Goal: Task Accomplishment & Management: Manage account settings

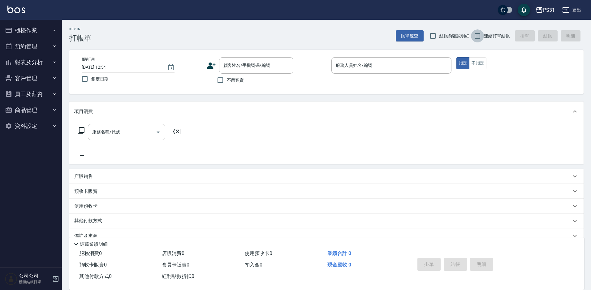
click at [475, 36] on input "連續打單結帳" at bounding box center [477, 35] width 13 height 13
checkbox input "true"
drag, startPoint x: 83, startPoint y: 80, endPoint x: 95, endPoint y: 84, distance: 12.8
click at [84, 80] on input "鎖定日期" at bounding box center [84, 78] width 13 height 13
checkbox input "true"
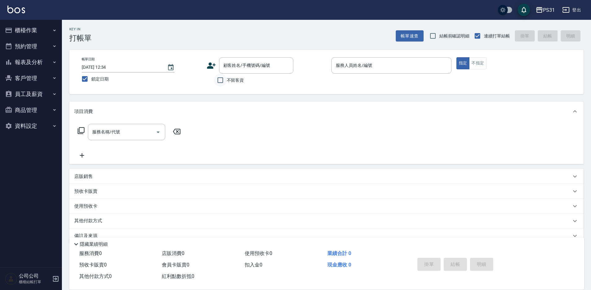
click at [223, 79] on input "不留客資" at bounding box center [220, 80] width 13 height 13
checkbox input "true"
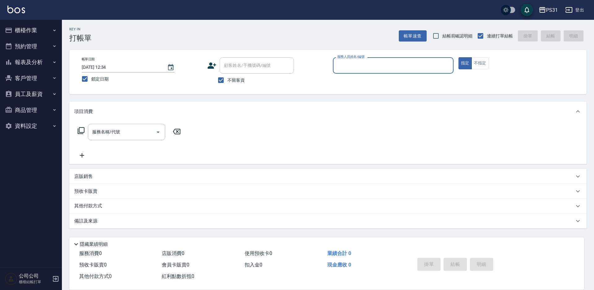
click at [378, 62] on input "服務人員姓名/編號" at bounding box center [393, 65] width 115 height 11
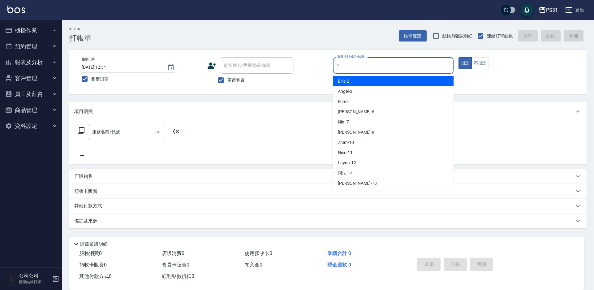
type input "2"
type button "true"
type input "Bille-2"
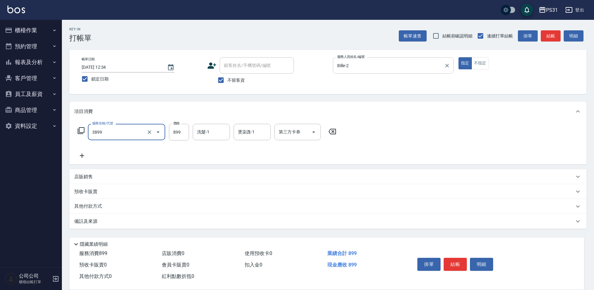
type input "基礎燙(3899)"
click at [187, 131] on input "31" at bounding box center [179, 132] width 20 height 17
type input "1000"
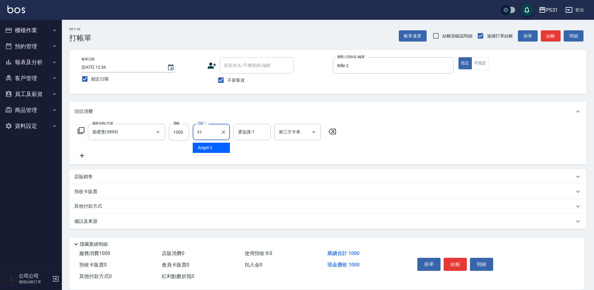
type input "何宜柔-31"
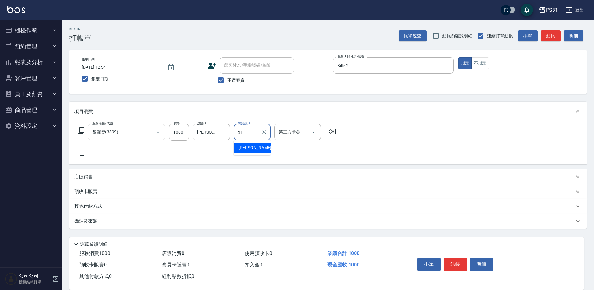
type input "何宜柔-31"
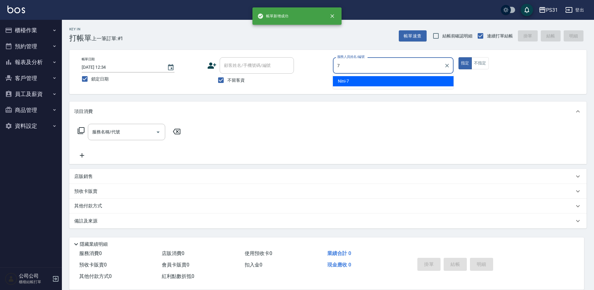
type input "Nini-7"
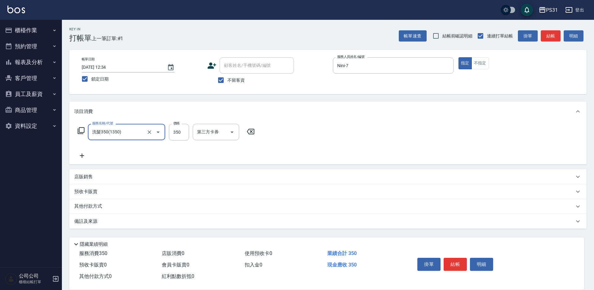
type input "洗髮350(1350)"
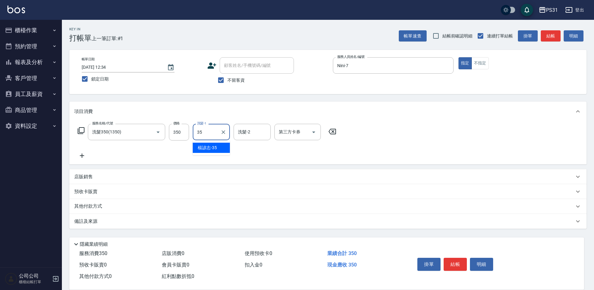
type input "楊諺志-35"
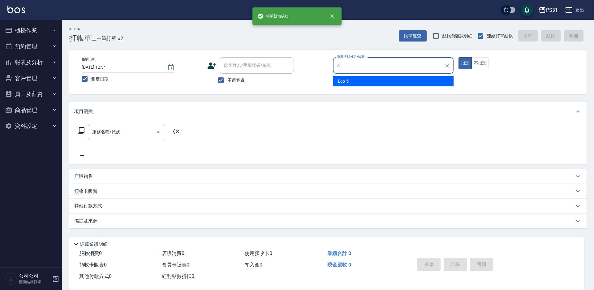
type input "Eco-5"
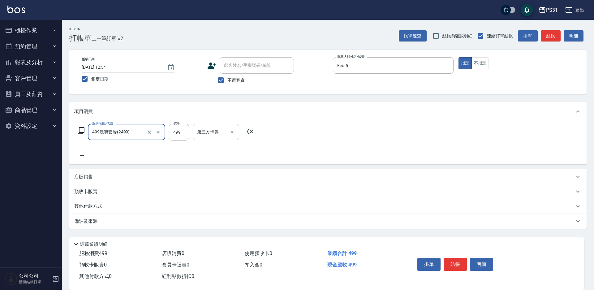
type input "499洗剪套餐(2499)"
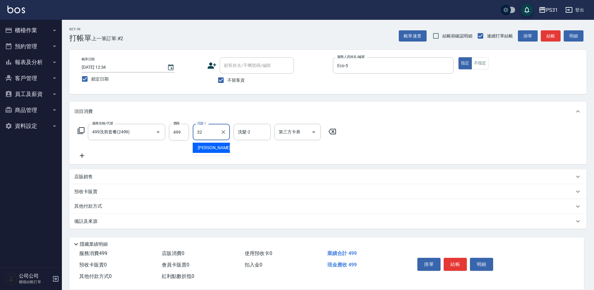
type input "陳聖軒-32"
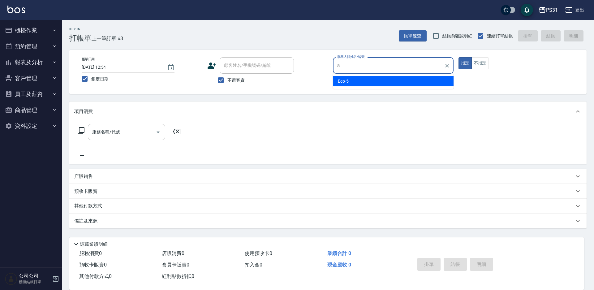
type input "Eco-5"
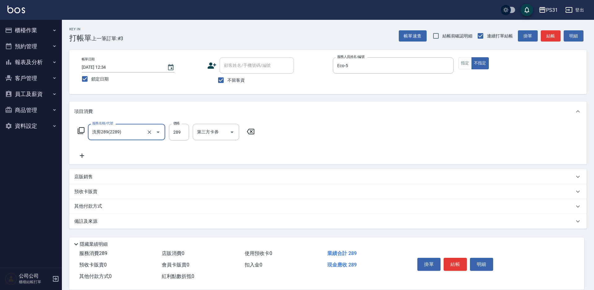
type input "洗剪289(2289)"
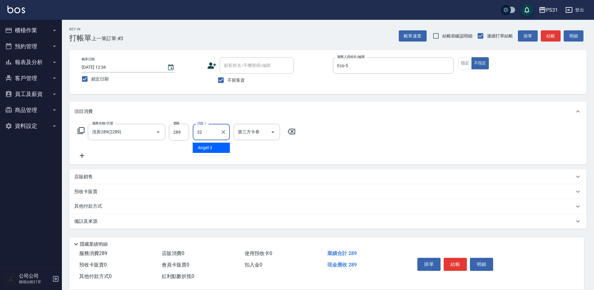
type input "陳聖軒-32"
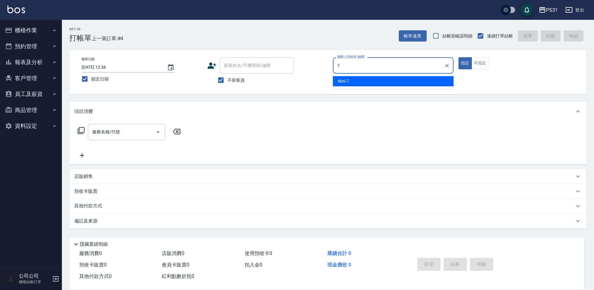
type input "Nini-7"
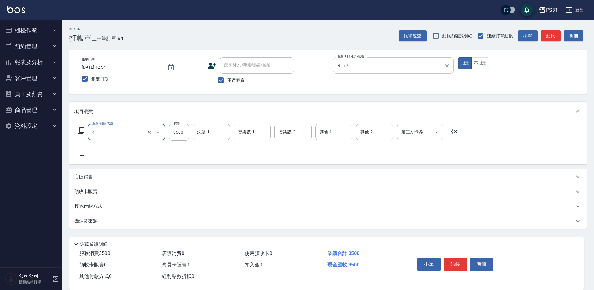
type input "染髮A餐(41)"
type input "4400"
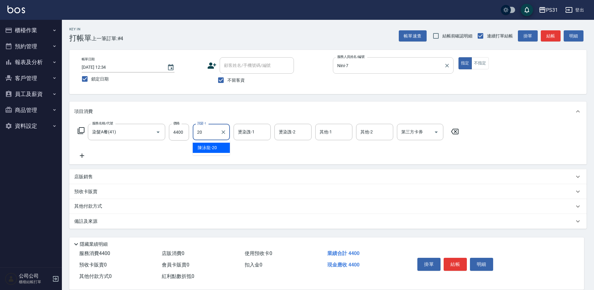
type input "陳泳龍-20"
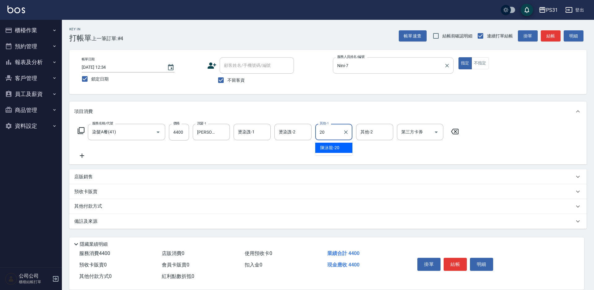
type input "陳泳龍-20"
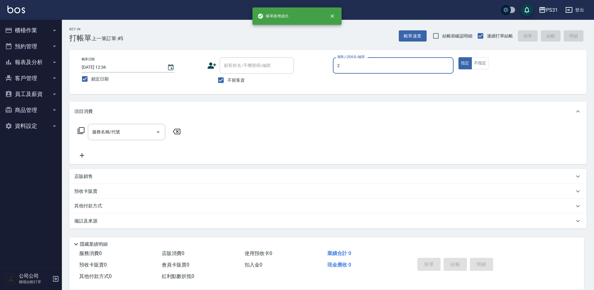
type input "Bille-2"
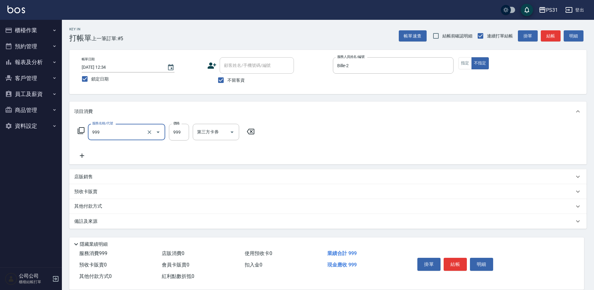
type input "精油套餐999(999)"
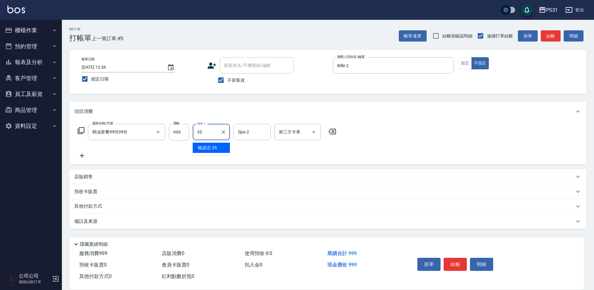
type input "楊諺志-35"
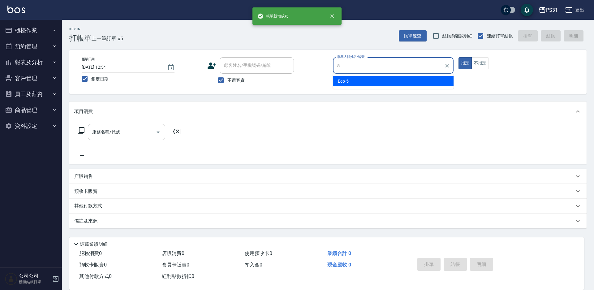
type input "Eco-5"
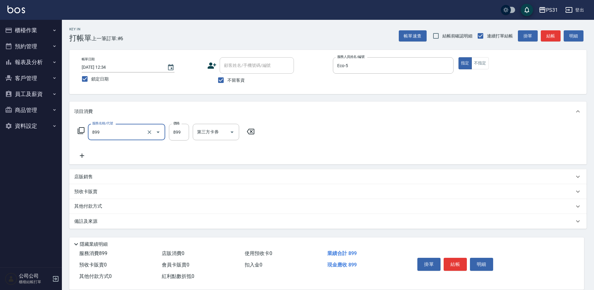
type input "899洗剪套餐(899)"
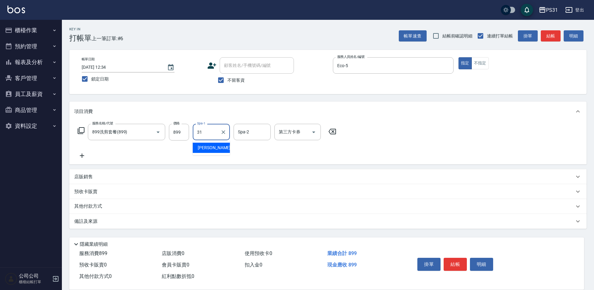
type input "何宜柔-31"
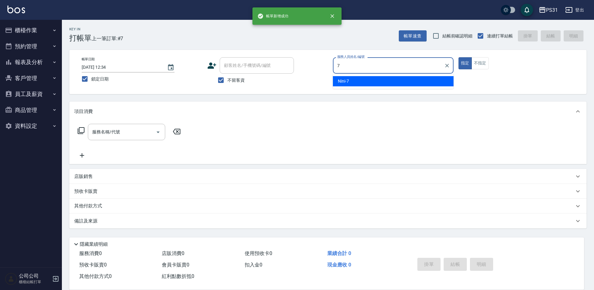
type input "Nini-7"
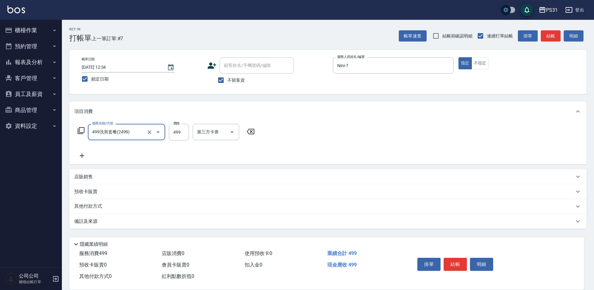
type input "499洗剪套餐(2499)"
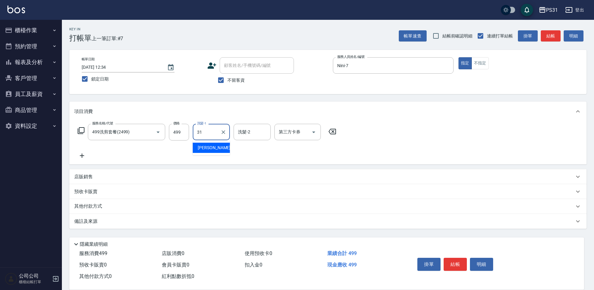
type input "何宜柔-31"
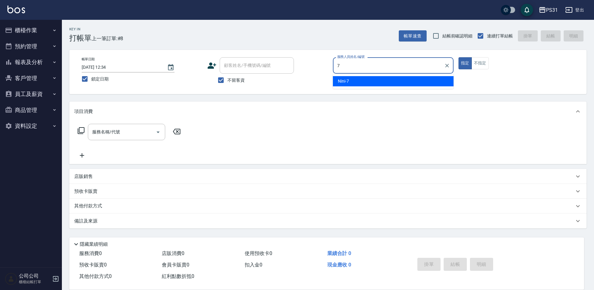
type input "Nini-7"
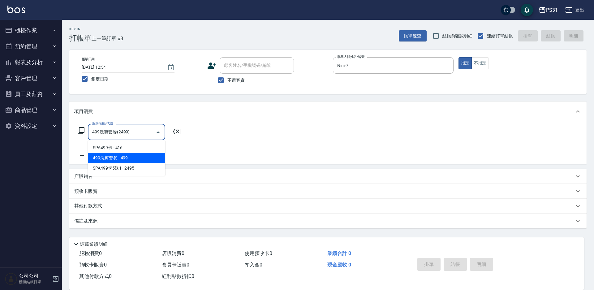
type input "499洗剪套餐(2499)"
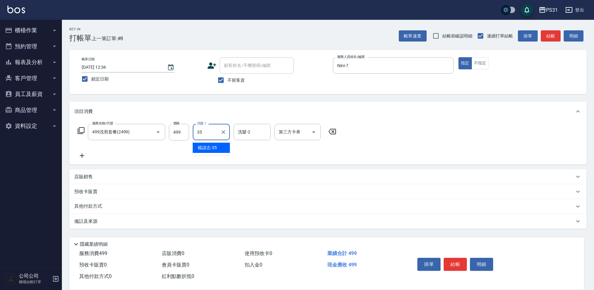
type input "楊諺志-35"
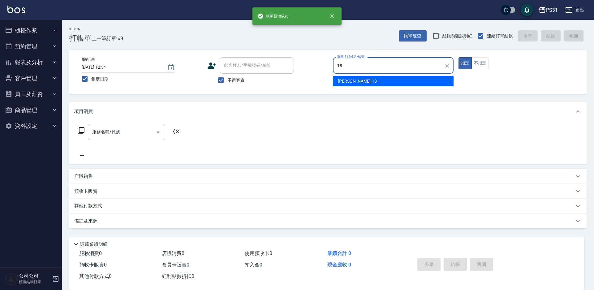
type input "Rita-18"
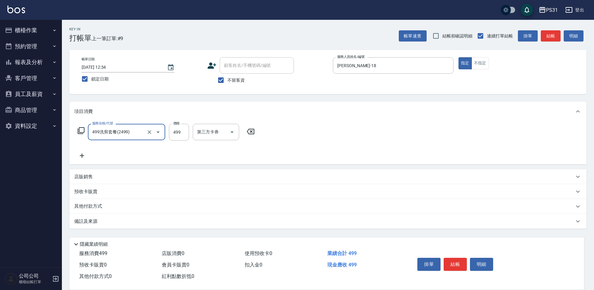
type input "499洗剪套餐(2499)"
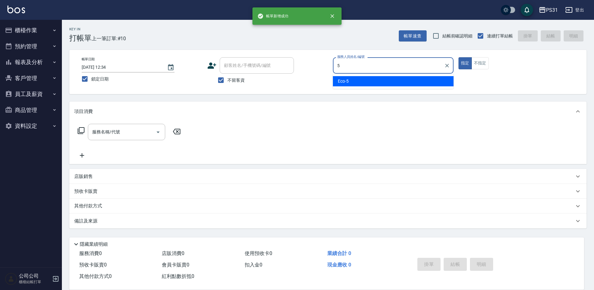
type input "Eco-5"
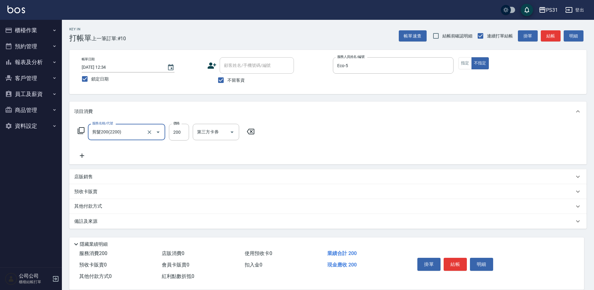
type input "剪髮200(2200)"
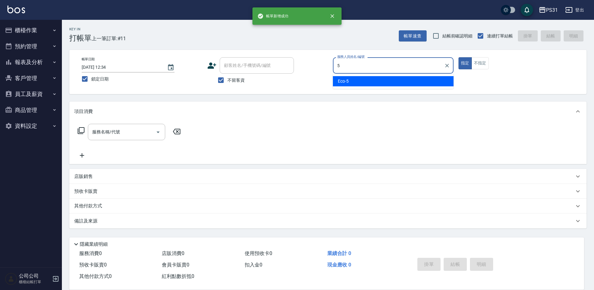
type input "Eco-5"
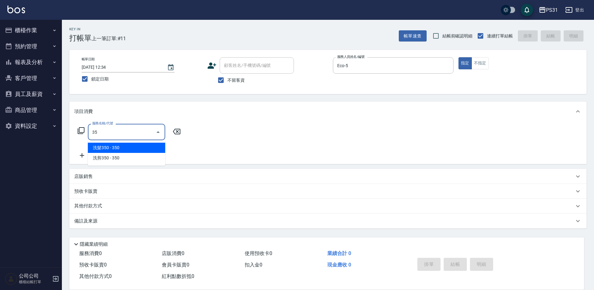
type input "3"
type input "剪髮270(2270)"
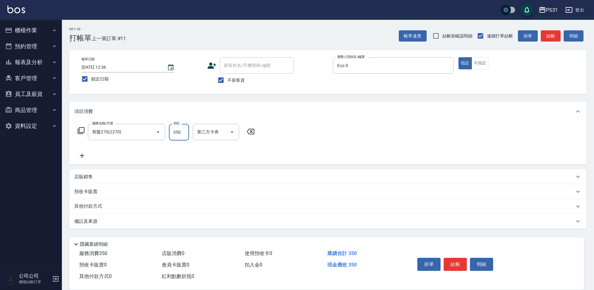
type input "350"
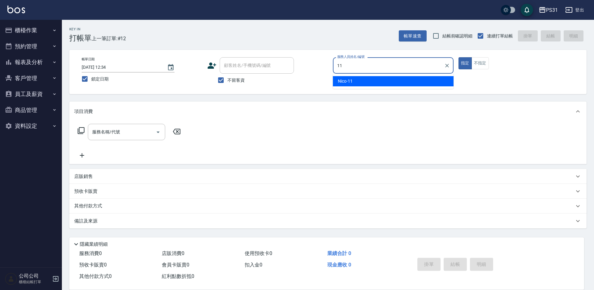
type input "Nico-11"
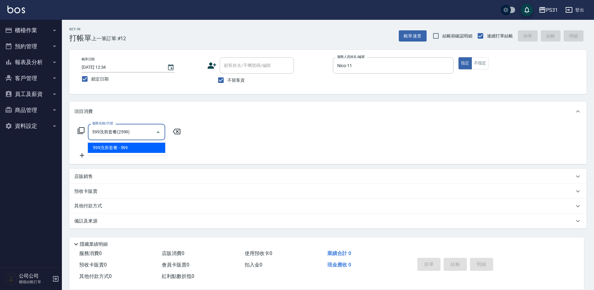
type input "599洗剪套餐(2599)"
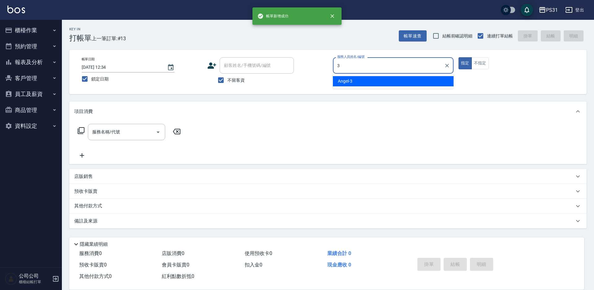
type input "Angel-3"
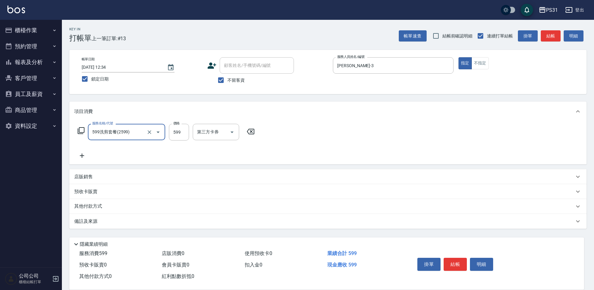
type input "599洗剪套餐(2599)"
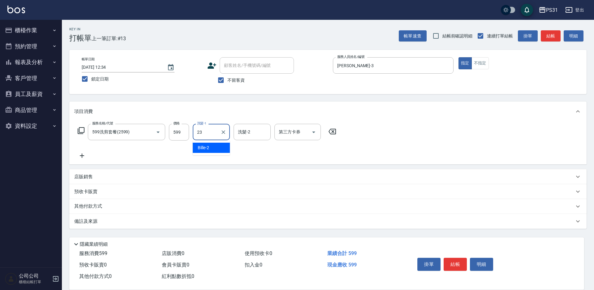
type input "羊羊-23"
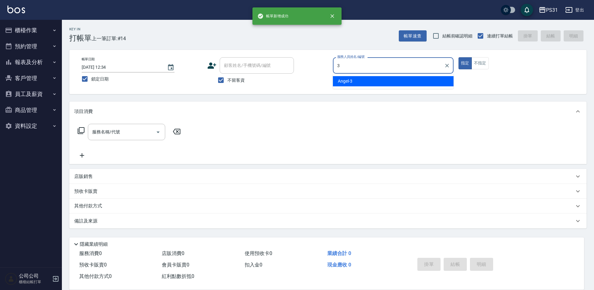
type input "Angel-3"
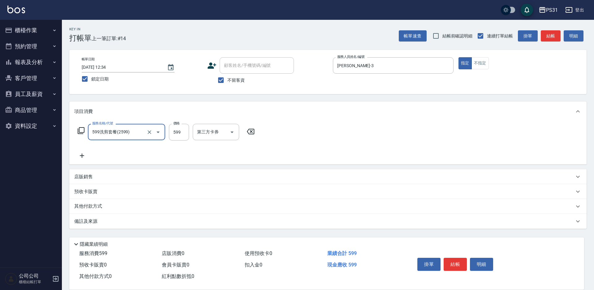
type input "599洗剪套餐(2599)"
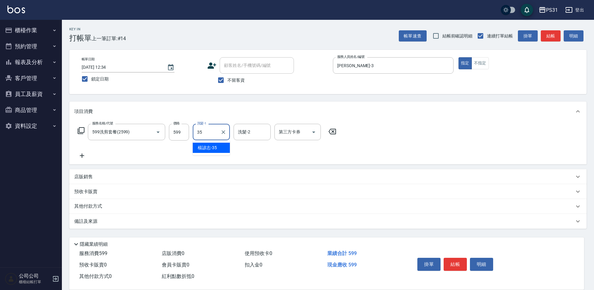
type input "楊諺志-35"
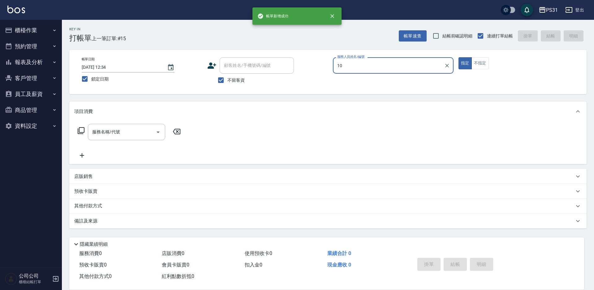
type input "Zhan-10"
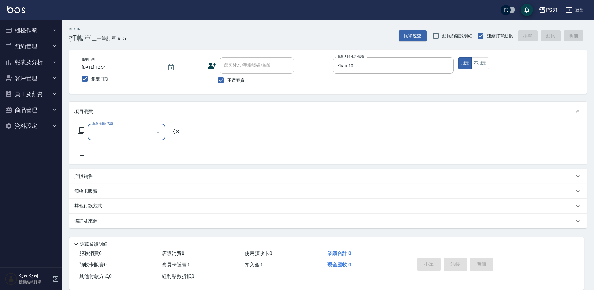
click at [106, 176] on div "店販銷售" at bounding box center [324, 176] width 500 height 7
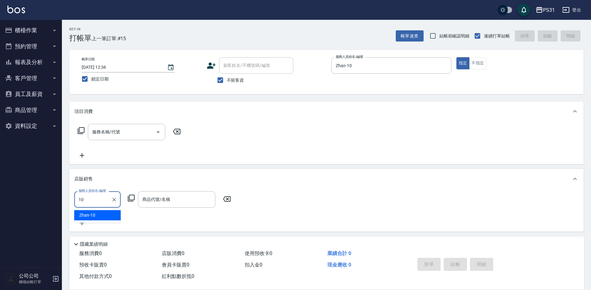
type input "Zhan-10"
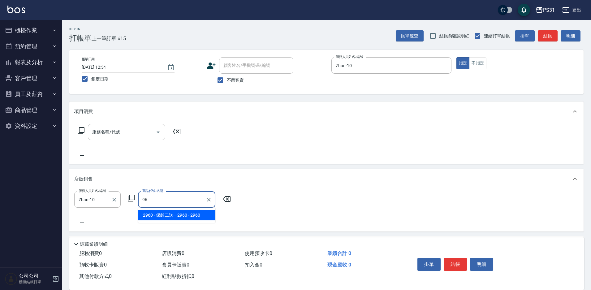
type input "9"
type input "天天洗護組or保正生"
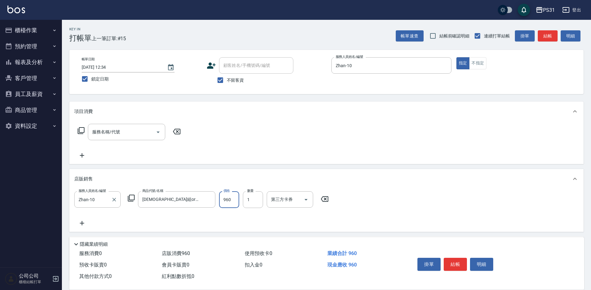
type input "960"
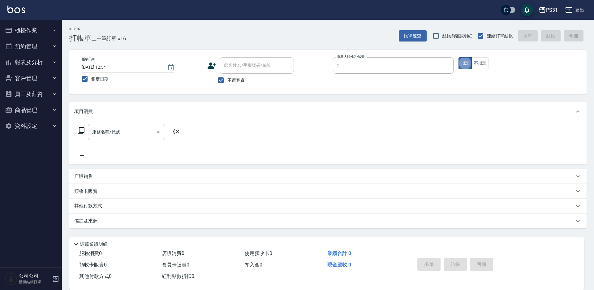
type input "Bille-2"
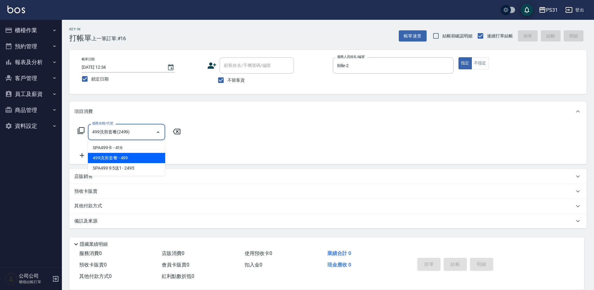
type input "499洗剪套餐(2499)"
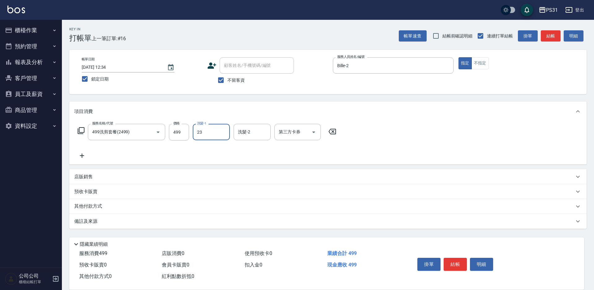
type input "羊羊-23"
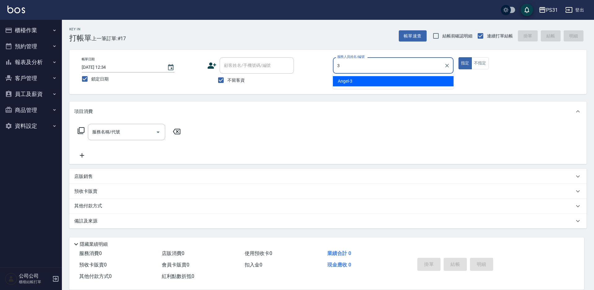
type input "Angel-3"
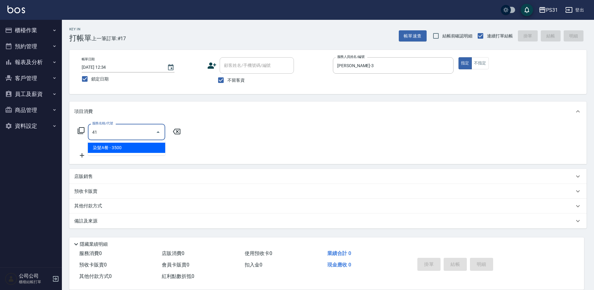
type input "染髮A餐(41)"
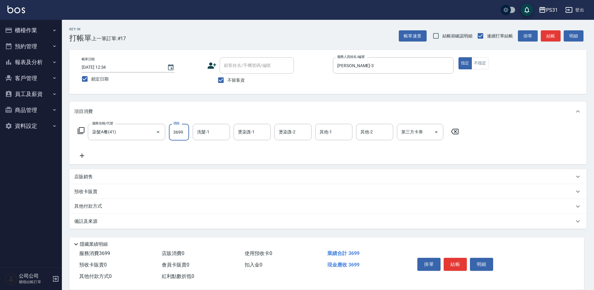
type input "3699"
type input "羊羊-23"
type input "Angel-3"
type input "羊羊-23"
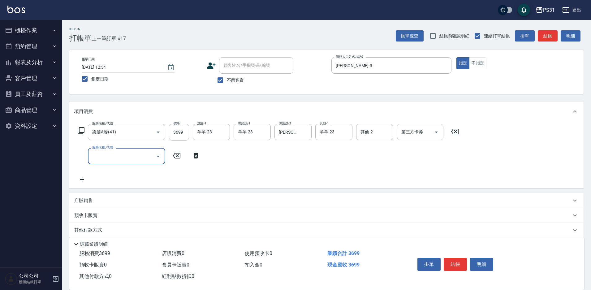
click at [434, 132] on icon "Open" at bounding box center [436, 131] width 7 height 7
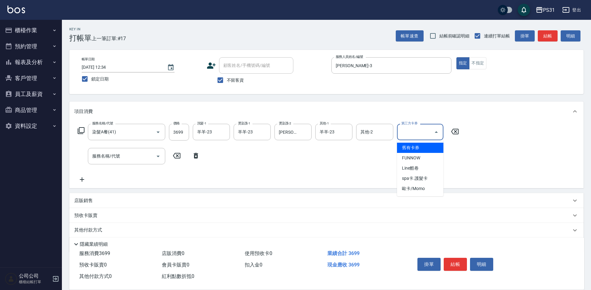
click at [415, 149] on span "舊有卡券" at bounding box center [420, 148] width 46 height 10
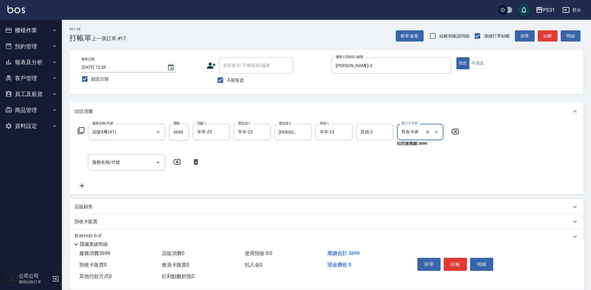
type input "舊有卡券"
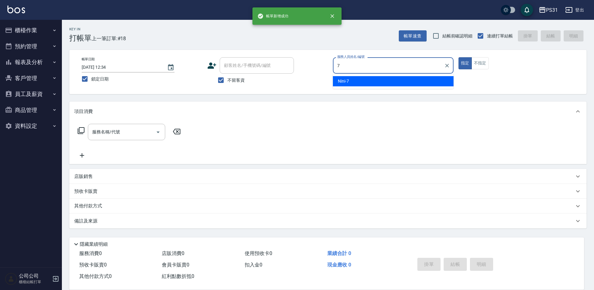
type input "Nini-7"
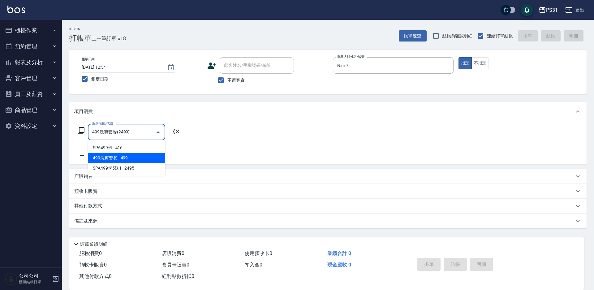
type input "499洗剪套餐(2499)"
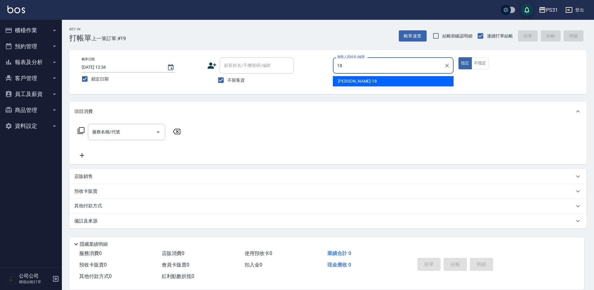
type input "Rita-18"
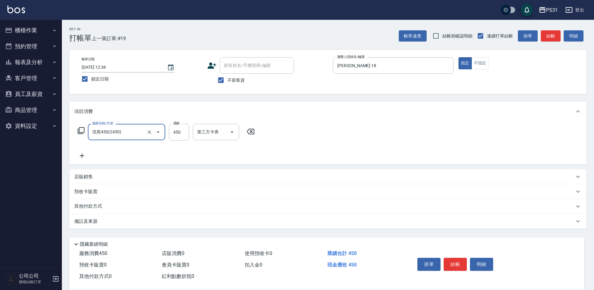
type input "洗剪450(2450)"
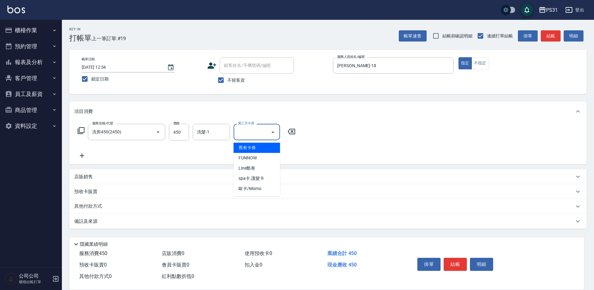
type input "舊有卡券"
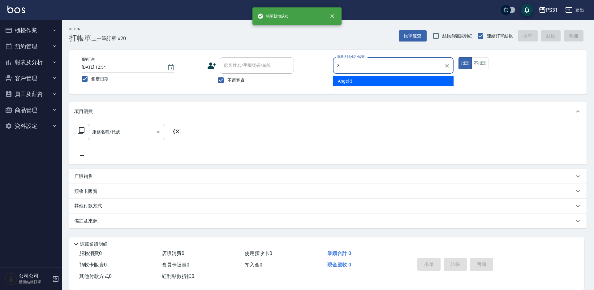
type input "Angel-3"
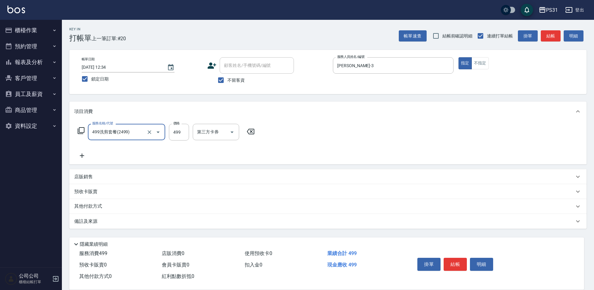
type input "499洗剪套餐(2499)"
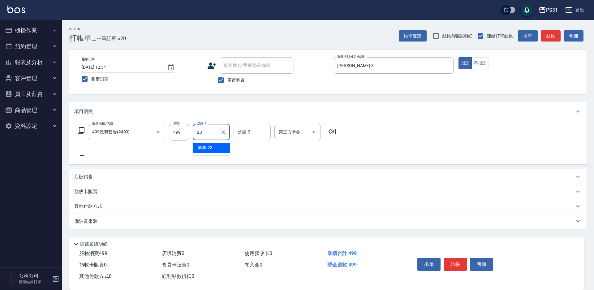
type input "羊羊-23"
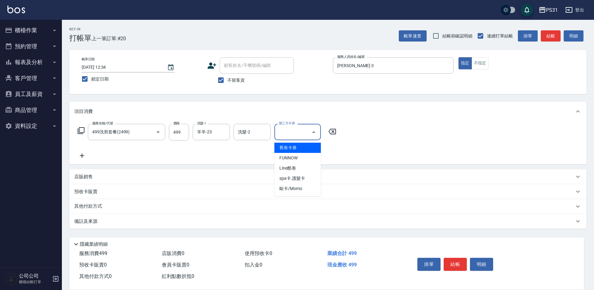
type input "舊有卡券"
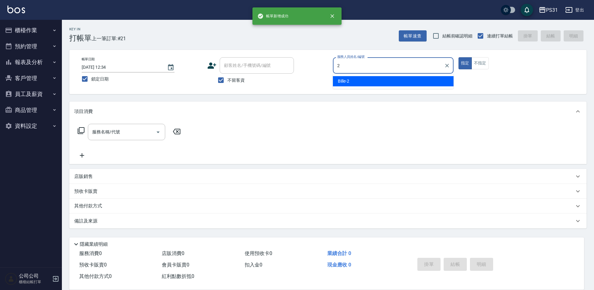
type input "Bille-2"
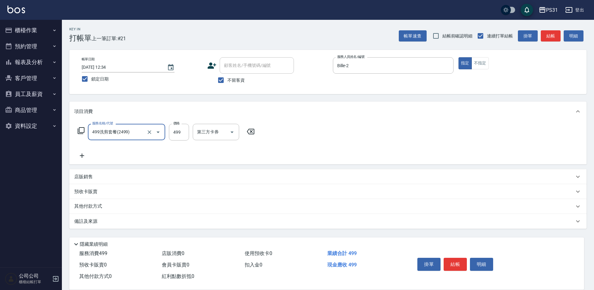
type input "499洗剪套餐(2499)"
type input "450"
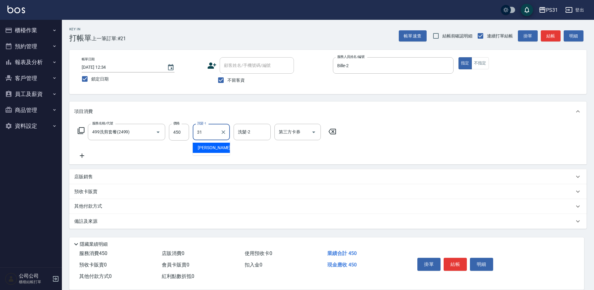
type input "何宜柔-31"
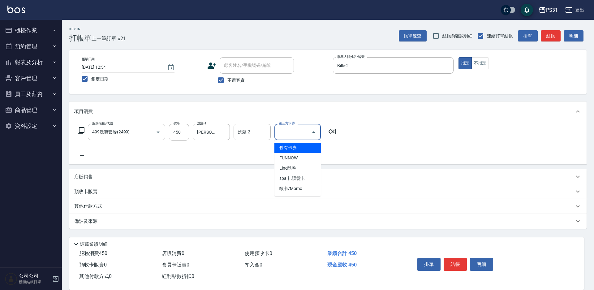
type input "舊有卡券"
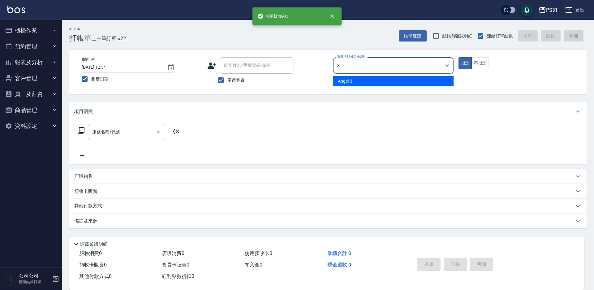
type input "Angel-3"
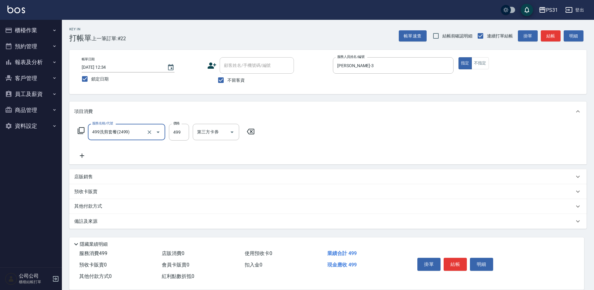
type input "499洗剪套餐(2499)"
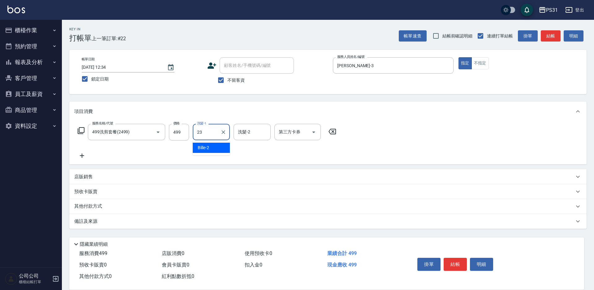
type input "羊羊-23"
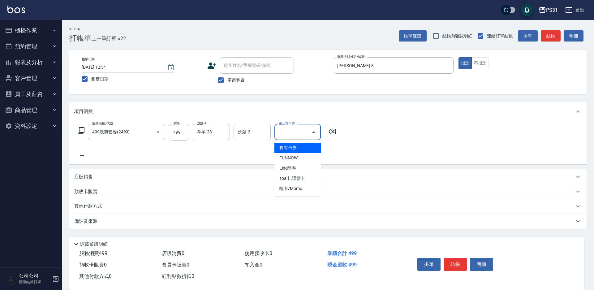
type input "舊有卡券"
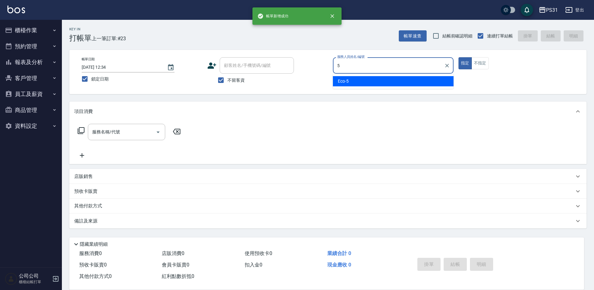
type input "Eco-5"
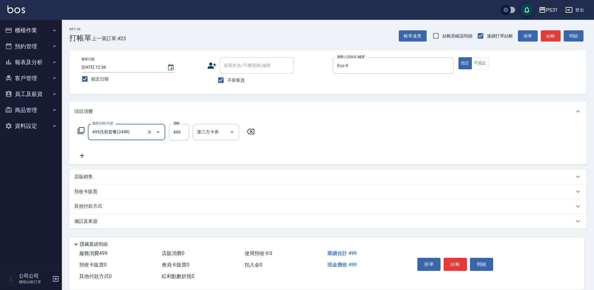
type input "499洗剪套餐(2499)"
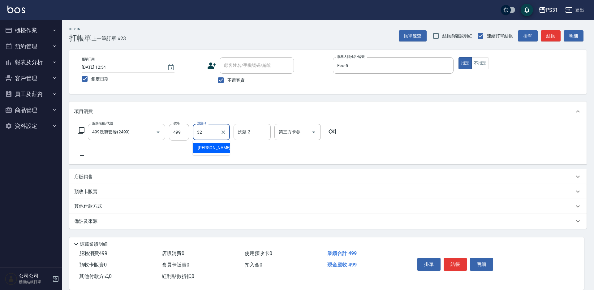
type input "陳聖軒-32"
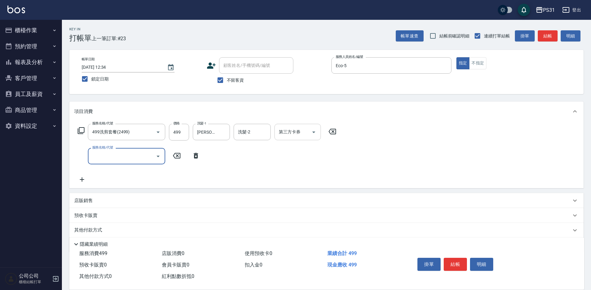
click at [312, 132] on icon "Open" at bounding box center [313, 131] width 7 height 7
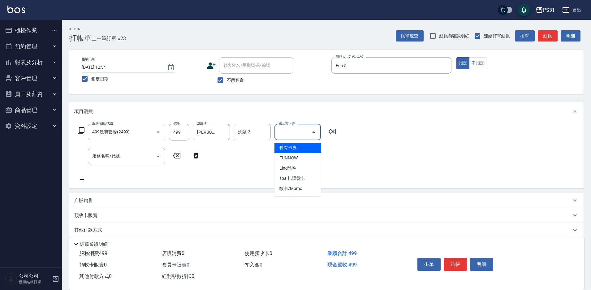
click at [303, 148] on span "舊有卡券" at bounding box center [298, 148] width 46 height 10
type input "舊有卡券"
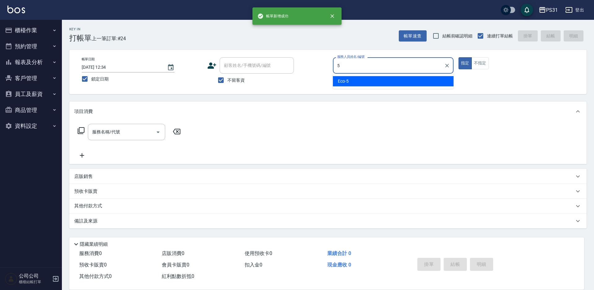
type input "Eco-5"
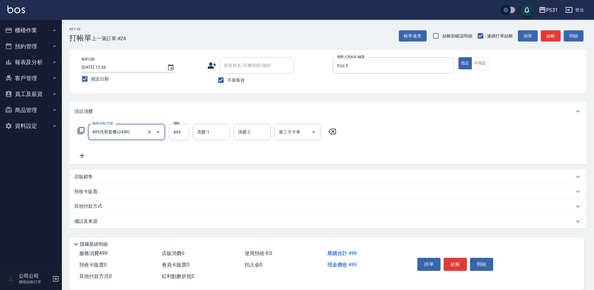
type input "499洗剪套餐(2499)"
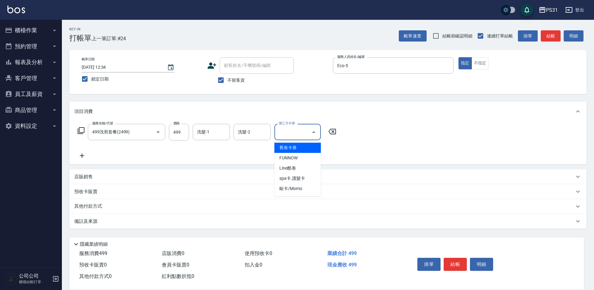
type input "舊有卡券"
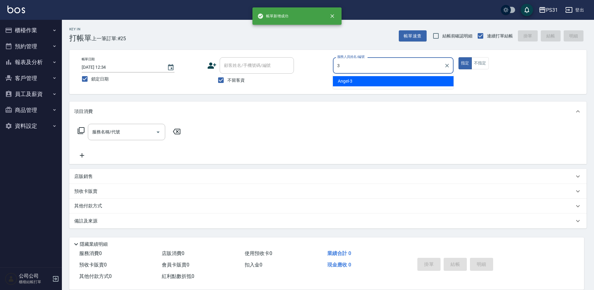
type input "Angel-3"
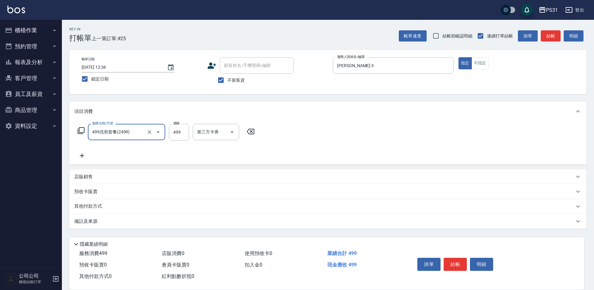
type input "499洗剪套餐(2499)"
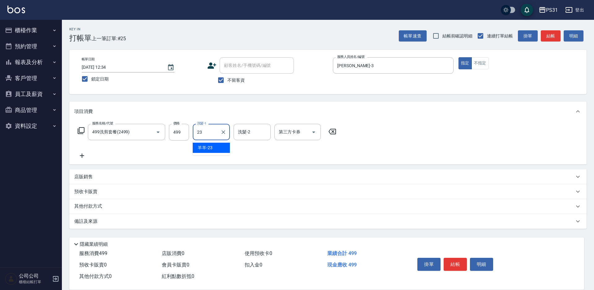
type input "羊羊-23"
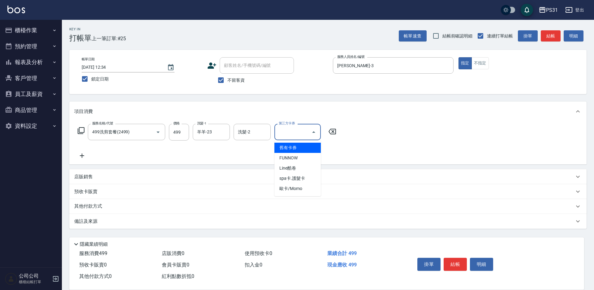
type input "舊有卡券"
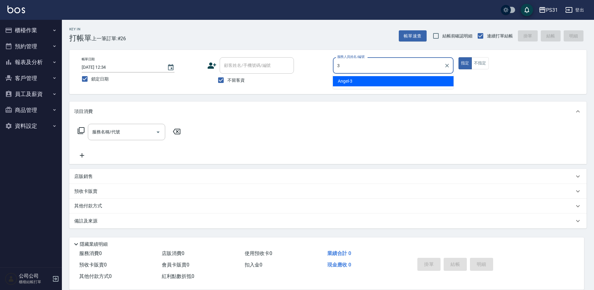
type input "Angel-3"
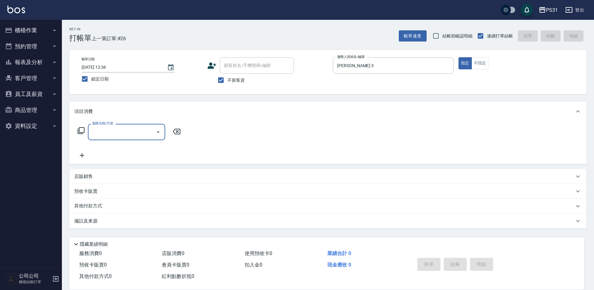
click at [77, 128] on icon at bounding box center [80, 130] width 7 height 7
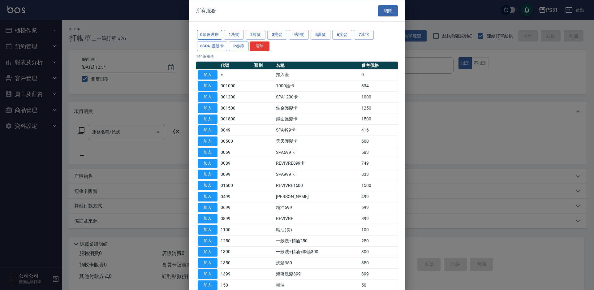
click at [218, 34] on button "0頭皮理療" at bounding box center [209, 35] width 25 height 10
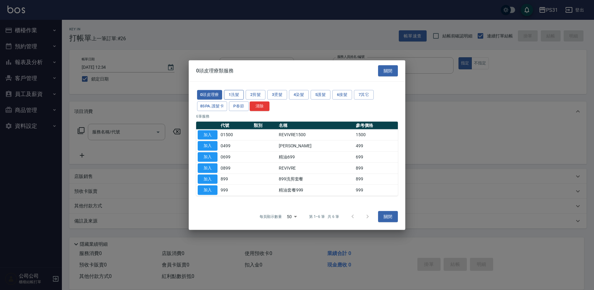
click at [233, 95] on button "1洗髮" at bounding box center [234, 95] width 20 height 10
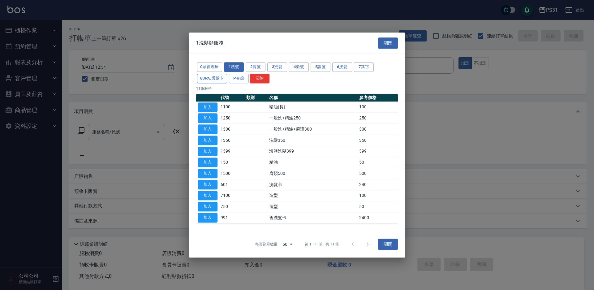
click at [210, 76] on button "8SPA.護髮卡" at bounding box center [212, 79] width 30 height 10
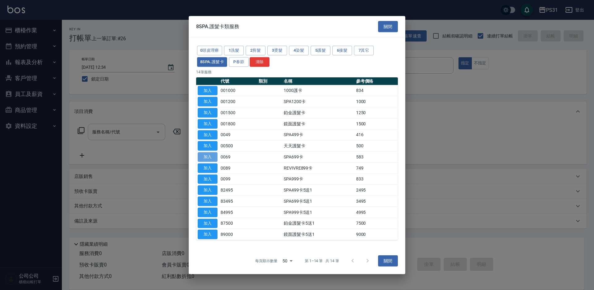
click at [203, 154] on button "加入" at bounding box center [208, 157] width 20 height 10
type input "SPA699卡(0069)"
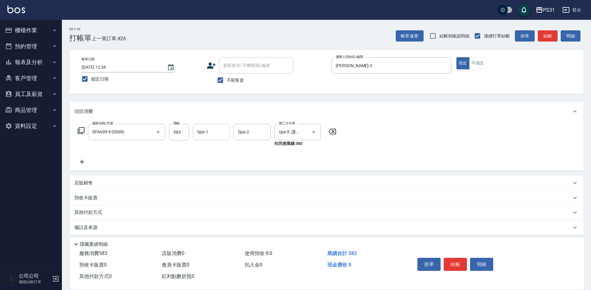
click at [224, 137] on input "Spa-1" at bounding box center [212, 132] width 32 height 11
type input "羊羊-23"
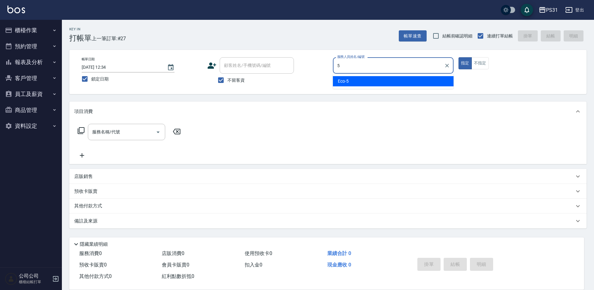
type input "Eco-5"
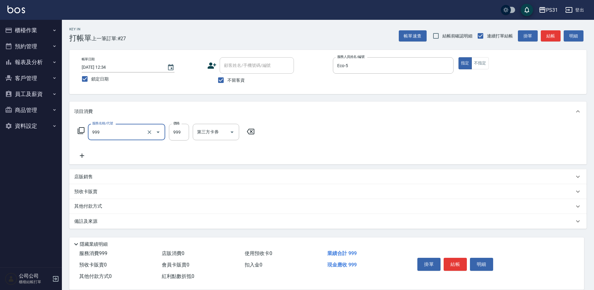
type input "精油套餐999(999)"
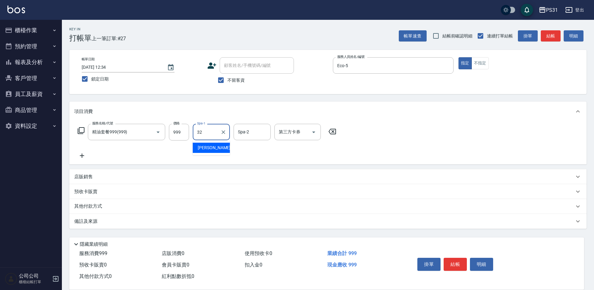
type input "陳聖軒-32"
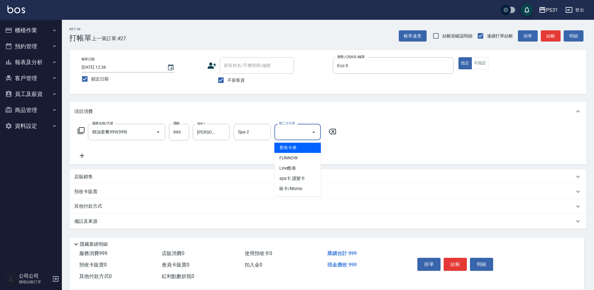
type input "舊有卡券"
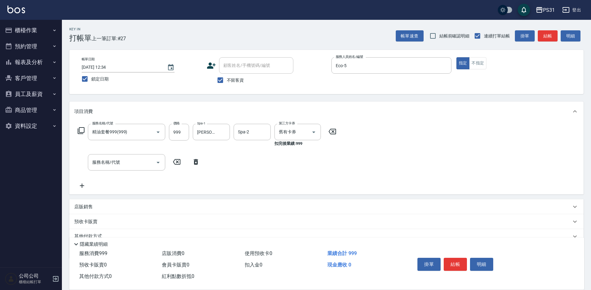
click at [193, 162] on icon at bounding box center [195, 161] width 15 height 7
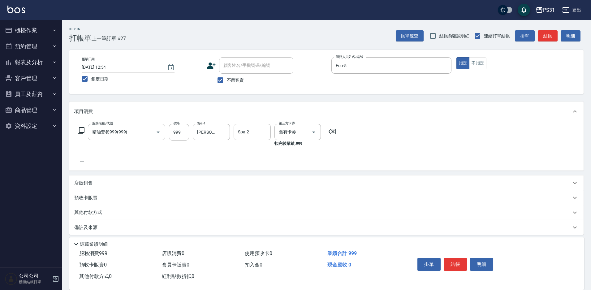
click at [80, 132] on icon at bounding box center [81, 130] width 7 height 7
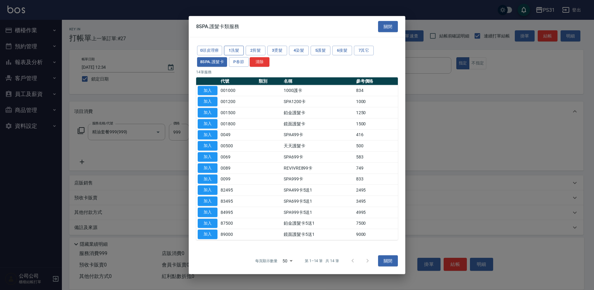
click at [230, 52] on button "1洗髮" at bounding box center [234, 51] width 20 height 10
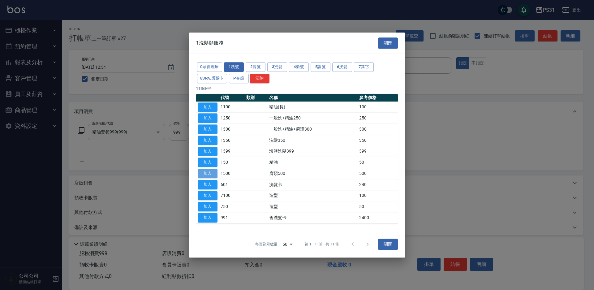
click at [207, 172] on button "加入" at bounding box center [208, 174] width 20 height 10
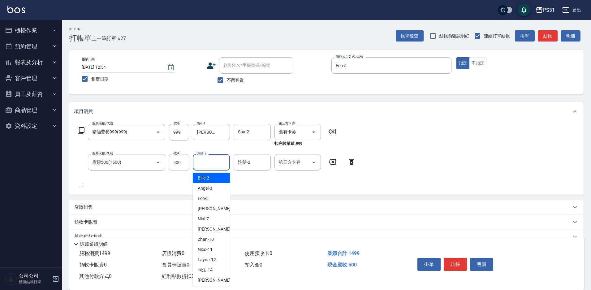
click at [214, 167] on input "洗髮-1" at bounding box center [212, 162] width 32 height 11
type input "陳聖軒-32"
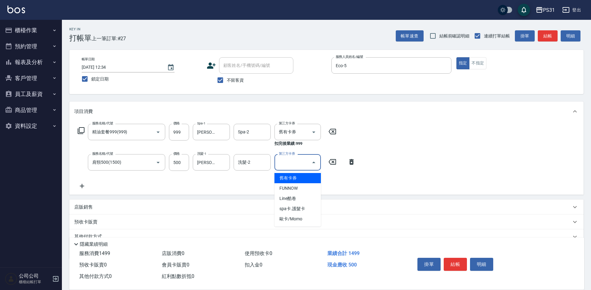
type input "舊有卡券"
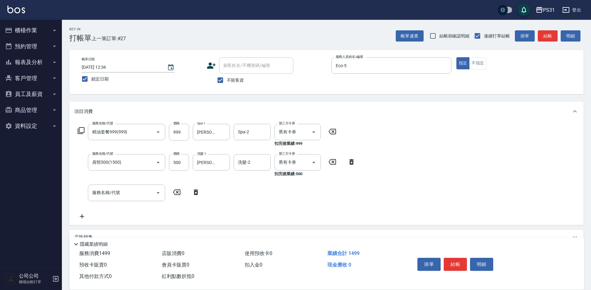
click at [95, 242] on p "隱藏業績明細" at bounding box center [94, 244] width 28 height 7
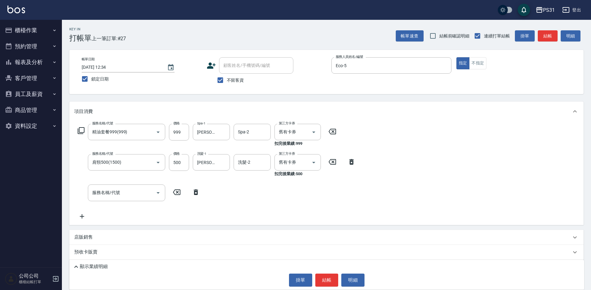
click at [99, 236] on div "店販銷售" at bounding box center [322, 237] width 497 height 7
type input "Eco-5"
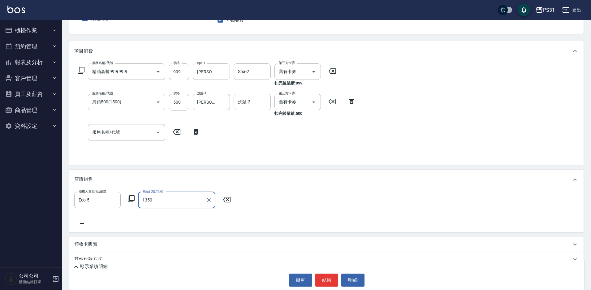
scroll to position [62, 0]
click at [179, 202] on input "1350" at bounding box center [172, 198] width 63 height 11
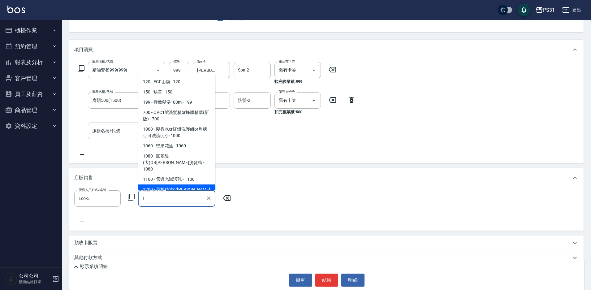
scroll to position [39, 0]
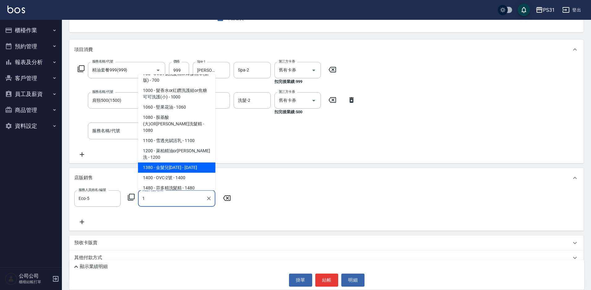
type input "金髮兒1380"
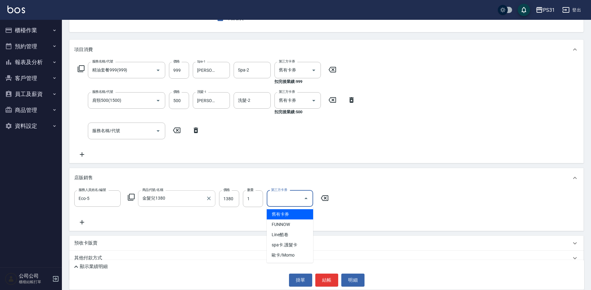
type input "舊有卡券"
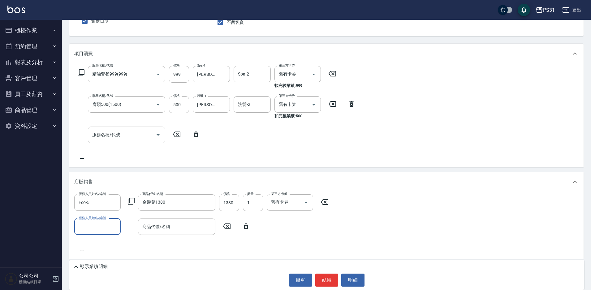
scroll to position [110, 0]
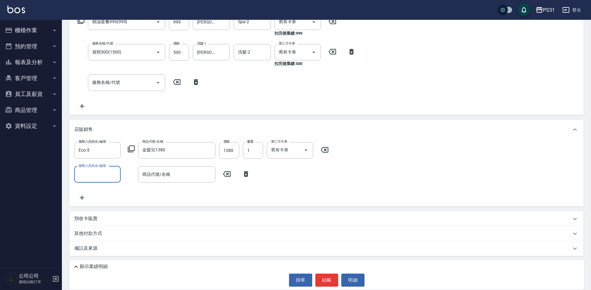
click at [73, 267] on icon at bounding box center [75, 266] width 7 height 7
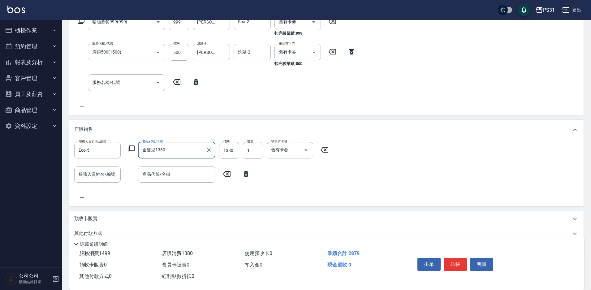
click at [188, 150] on input "金髮兒1380" at bounding box center [172, 150] width 63 height 11
type input "金髮兒1350"
click at [189, 153] on input "商品代號/名稱" at bounding box center [177, 150] width 72 height 11
type input "u"
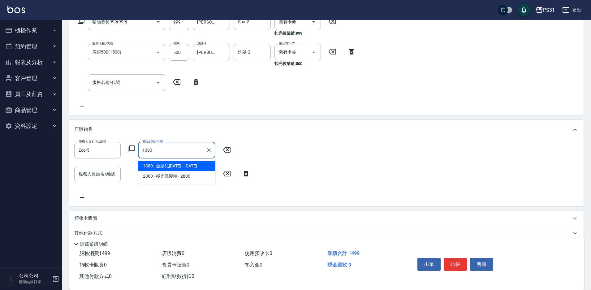
type input "金髮兒1380"
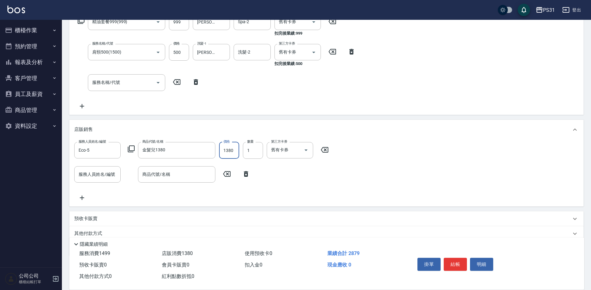
click at [227, 150] on input "1380" at bounding box center [229, 150] width 20 height 17
click at [232, 150] on input "1380" at bounding box center [229, 150] width 20 height 17
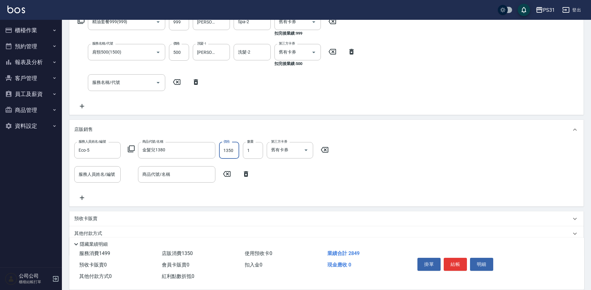
type input "1350"
click at [461, 261] on button "結帳" at bounding box center [455, 264] width 23 height 13
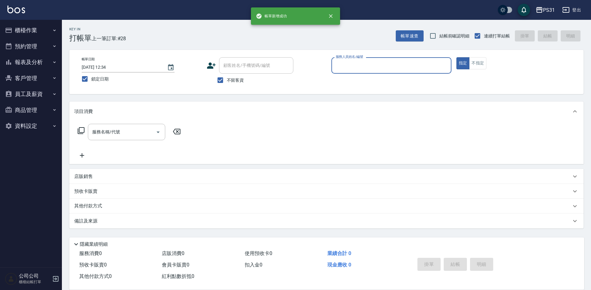
scroll to position [0, 0]
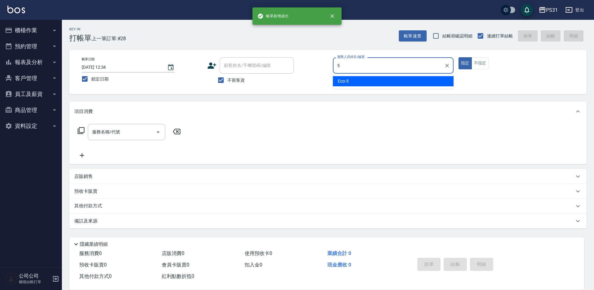
type input "Eco-5"
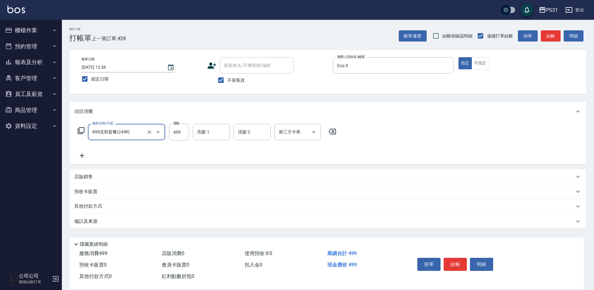
type input "499洗剪套餐(2499)"
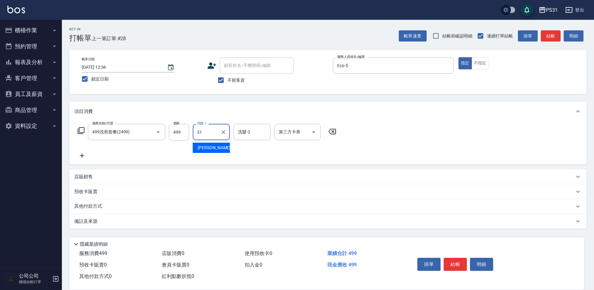
type input "何宜柔-31"
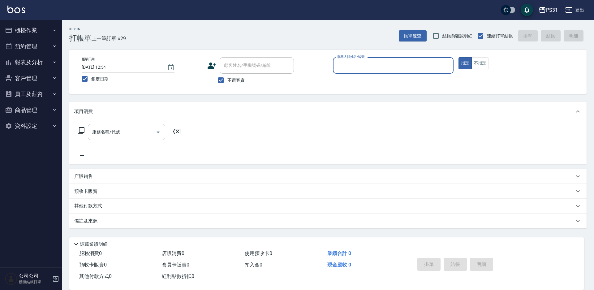
click at [29, 28] on button "櫃檯作業" at bounding box center [30, 30] width 57 height 16
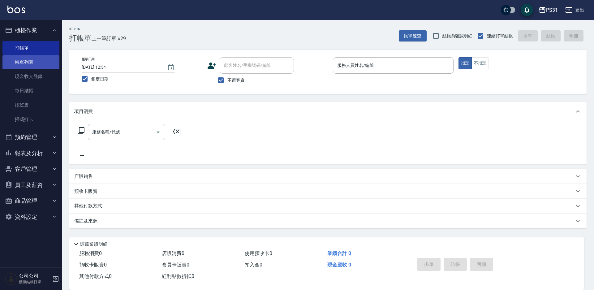
click at [39, 65] on link "帳單列表" at bounding box center [30, 62] width 57 height 14
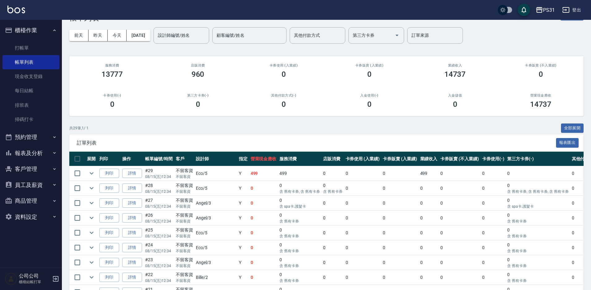
scroll to position [31, 0]
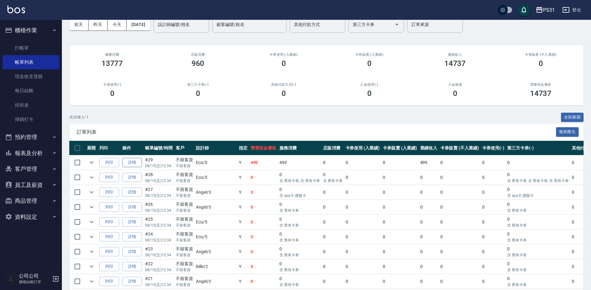
click at [132, 165] on link "詳情" at bounding box center [132, 163] width 20 height 10
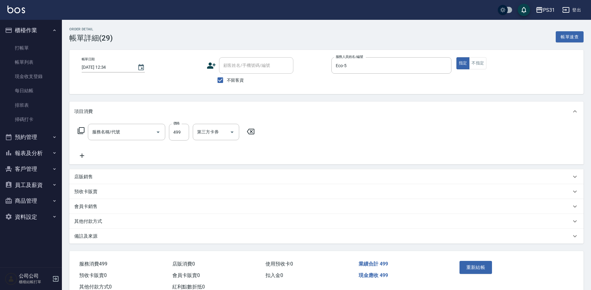
type input "2025/08/15 12:34"
checkbox input "true"
type input "Eco-5"
type input "499洗剪套餐(2499)"
click at [312, 132] on icon "Open" at bounding box center [313, 131] width 7 height 7
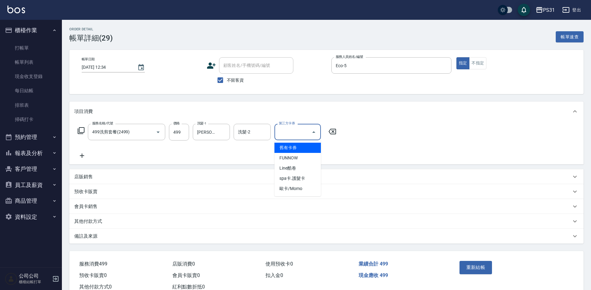
drag, startPoint x: 306, startPoint y: 150, endPoint x: 313, endPoint y: 154, distance: 7.5
click at [306, 150] on span "舊有卡券" at bounding box center [298, 148] width 46 height 10
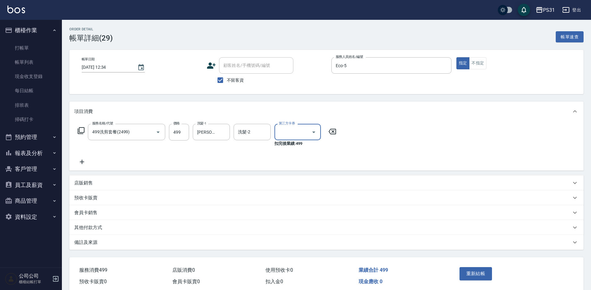
type input "舊有卡券"
drag, startPoint x: 506, startPoint y: 277, endPoint x: 495, endPoint y: 273, distance: 11.8
click at [502, 276] on div "重新結帳" at bounding box center [485, 278] width 56 height 27
click at [491, 271] on button "重新結帳" at bounding box center [476, 273] width 33 height 13
click at [483, 271] on div "重新結帳" at bounding box center [485, 278] width 56 height 27
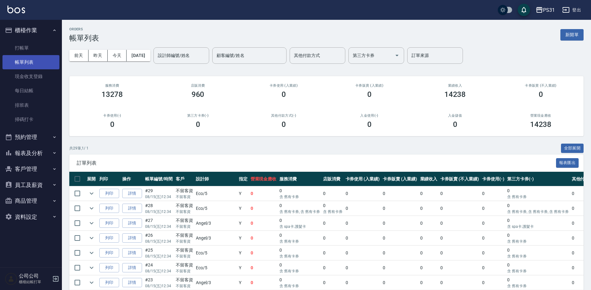
click at [27, 63] on link "帳單列表" at bounding box center [30, 62] width 57 height 14
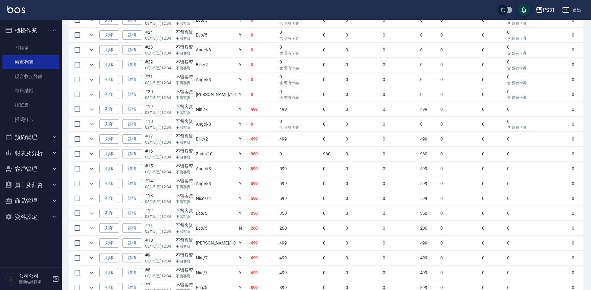
scroll to position [248, 0]
click at [133, 94] on link "詳情" at bounding box center [132, 95] width 20 height 10
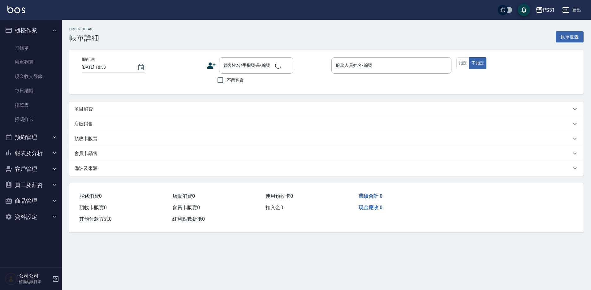
type input "2025/08/15 12:34"
checkbox input "true"
type input "Nini-7"
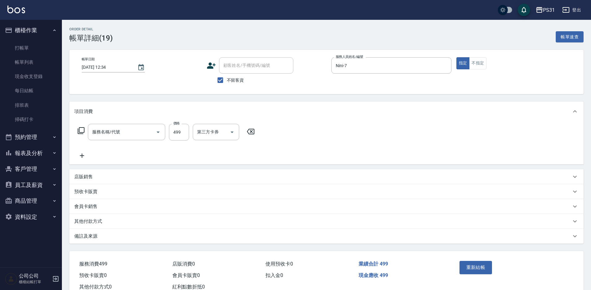
type input "499洗剪套餐(2499)"
click at [313, 132] on icon "Open" at bounding box center [313, 131] width 7 height 7
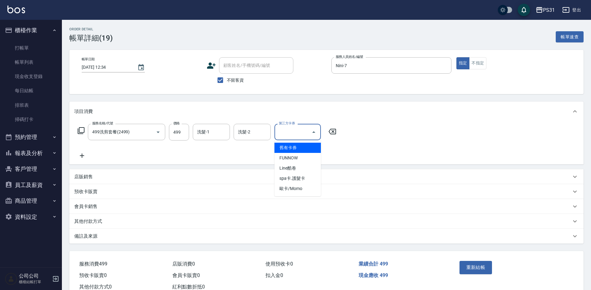
click at [294, 151] on span "舊有卡券" at bounding box center [298, 148] width 46 height 10
type input "舊有卡券"
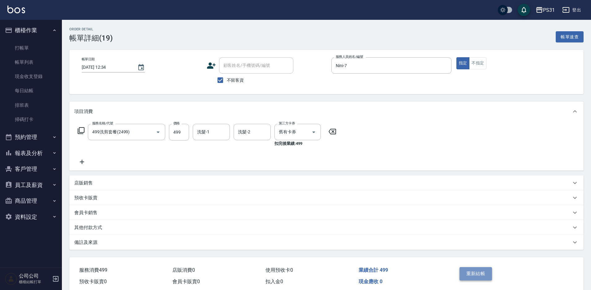
click at [479, 273] on button "重新結帳" at bounding box center [476, 273] width 33 height 13
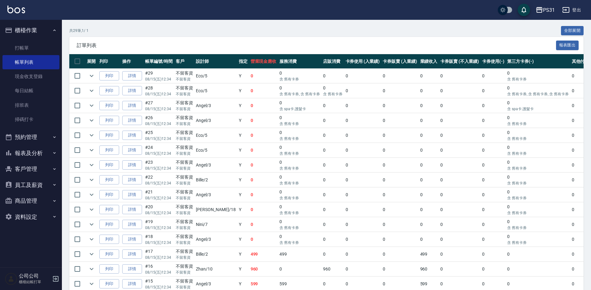
scroll to position [31, 0]
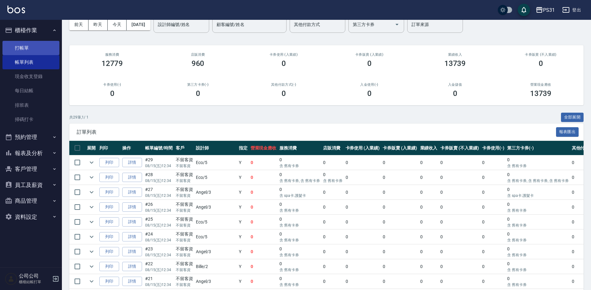
click at [26, 45] on link "打帳單" at bounding box center [30, 48] width 57 height 14
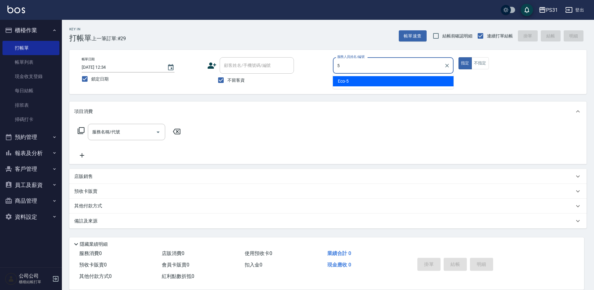
type input "Eco-5"
type button "true"
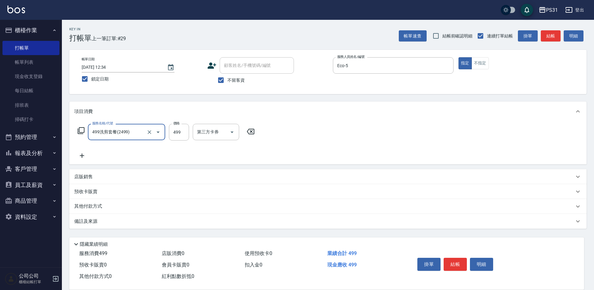
type input "499洗剪套餐(2499)"
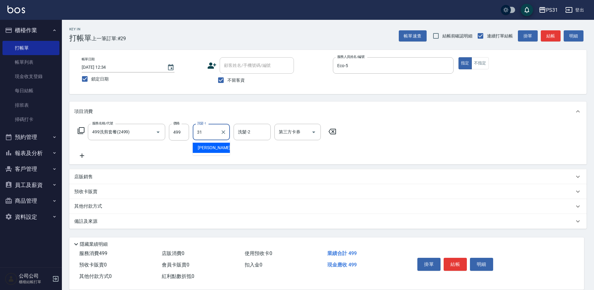
type input "何宜柔-31"
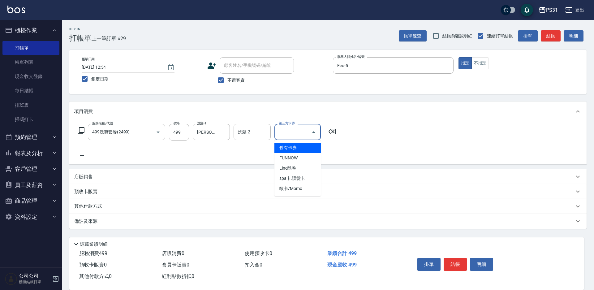
type input "舊有卡券"
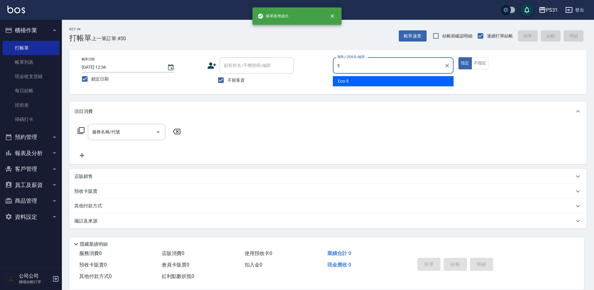
type input "Eco-5"
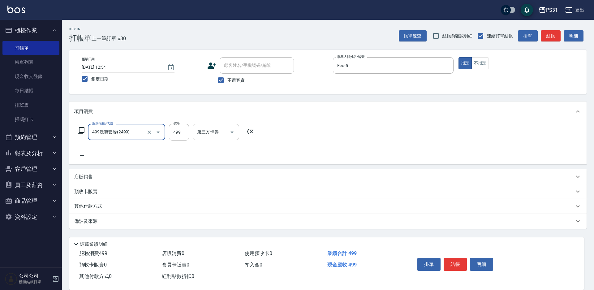
type input "499洗剪套餐(2499)"
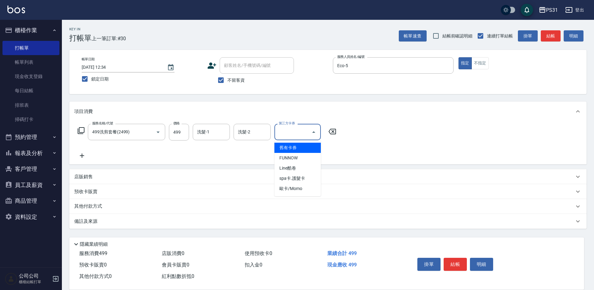
type input "舊有卡券"
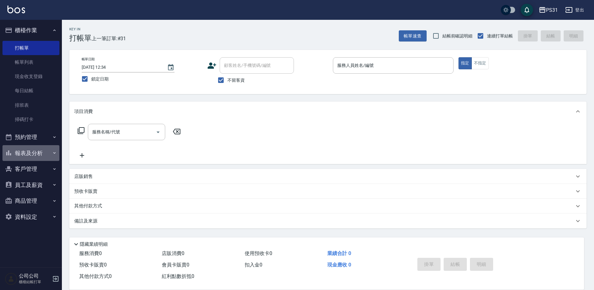
click at [29, 147] on button "報表及分析" at bounding box center [30, 153] width 57 height 16
click at [29, 156] on button "報表及分析" at bounding box center [30, 153] width 57 height 16
click at [17, 150] on button "報表及分析" at bounding box center [30, 153] width 57 height 16
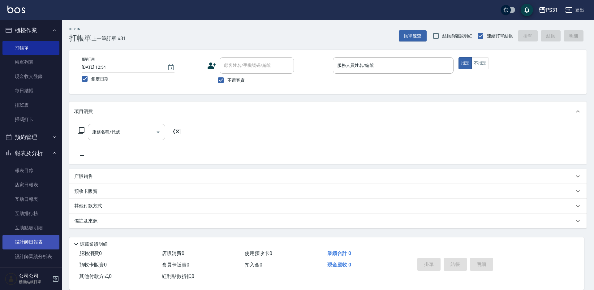
click at [34, 241] on link "設計師日報表" at bounding box center [30, 242] width 57 height 14
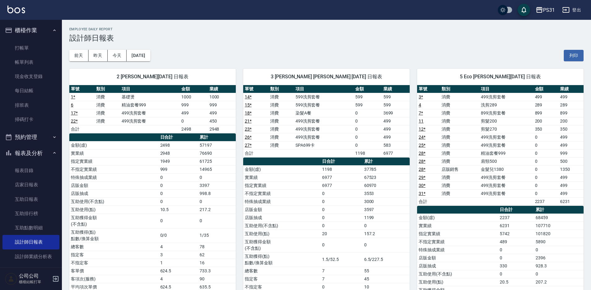
click at [83, 120] on td "22 *" at bounding box center [81, 121] width 25 height 8
click at [33, 37] on button "櫃檯作業" at bounding box center [30, 30] width 57 height 16
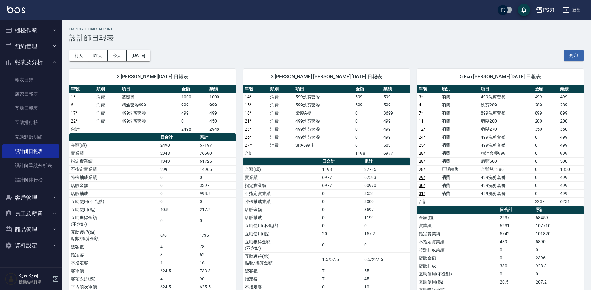
click at [34, 48] on ul "櫃檯作業 打帳單 帳單列表 現金收支登錄 每日結帳 排班表 掃碼打卡 預約管理 預約管理 單日預約紀錄 單週預約紀錄 報表及分析 報表目錄 店家日報表 互助日…" at bounding box center [30, 138] width 57 height 236
click at [37, 32] on button "櫃檯作業" at bounding box center [30, 30] width 57 height 16
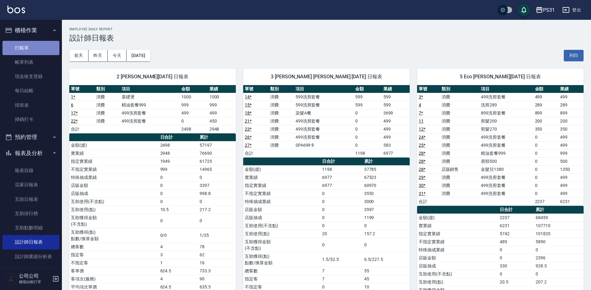
click at [38, 44] on link "打帳單" at bounding box center [30, 48] width 57 height 14
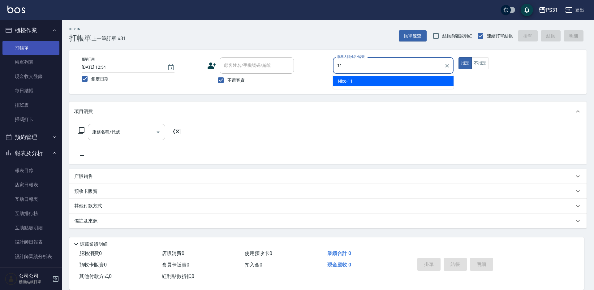
type input "11"
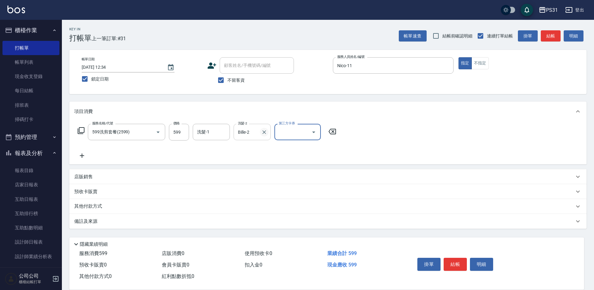
click at [264, 130] on icon "Clear" at bounding box center [264, 132] width 6 height 6
click at [315, 133] on icon "Open" at bounding box center [313, 131] width 7 height 7
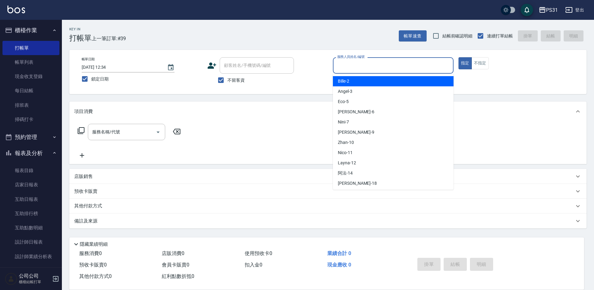
click at [383, 63] on input "服務人員姓名/編號" at bounding box center [393, 65] width 115 height 11
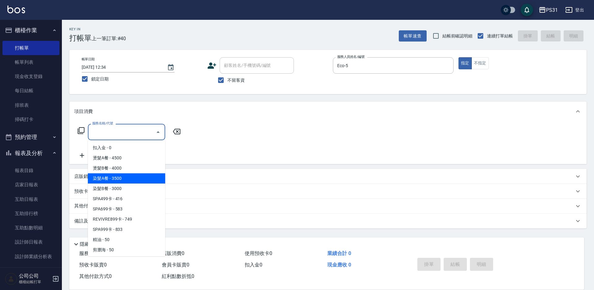
click at [77, 131] on div "服務名稱/代號 服務名稱/代號" at bounding box center [129, 132] width 110 height 16
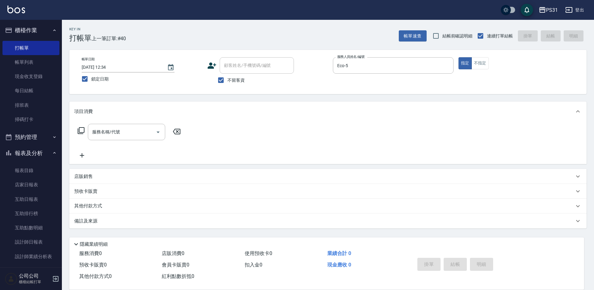
click at [81, 130] on icon at bounding box center [80, 130] width 7 height 7
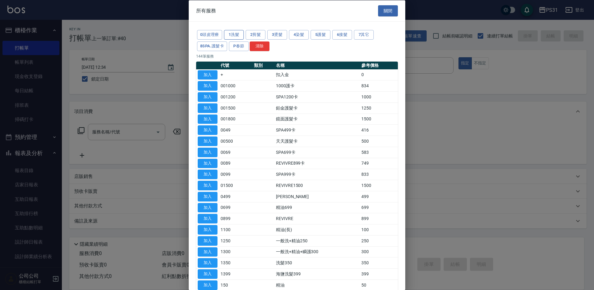
click at [239, 35] on button "1洗髮" at bounding box center [234, 35] width 20 height 10
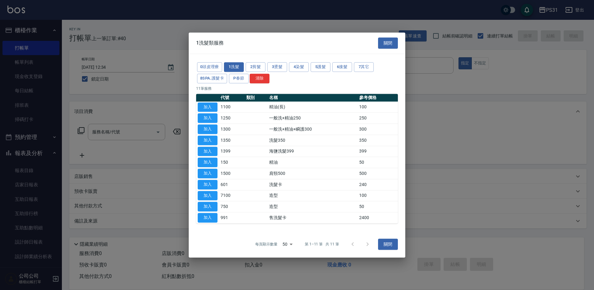
click at [208, 56] on div "0頭皮理療 1洗髮 2剪髮 3燙髮 4染髮 5護髮 6接髮 7其它 8SPA.護髮卡 P春節 清除 11 筆服務 代號 類別 名稱 參考價格 加入 1100 …" at bounding box center [297, 142] width 217 height 177
click at [213, 69] on button "0頭皮理療" at bounding box center [209, 67] width 25 height 10
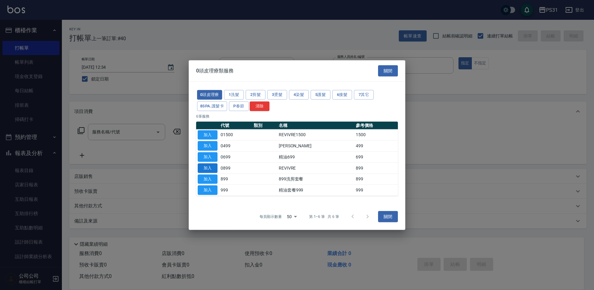
click at [202, 167] on button "加入" at bounding box center [208, 168] width 20 height 10
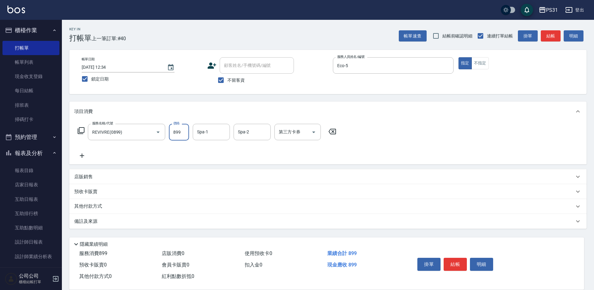
click at [183, 134] on input "899" at bounding box center [179, 132] width 20 height 17
click at [219, 137] on input "Spa-1" at bounding box center [212, 132] width 32 height 11
click at [171, 136] on input "2" at bounding box center [179, 132] width 20 height 17
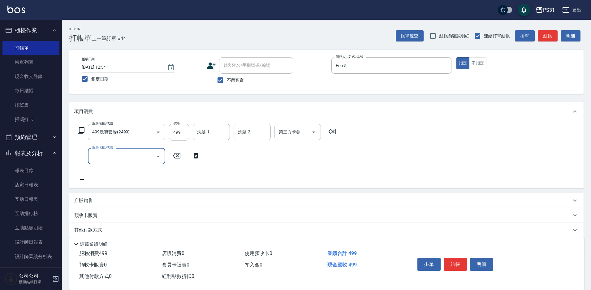
click at [302, 136] on input "第三方卡券" at bounding box center [293, 132] width 32 height 11
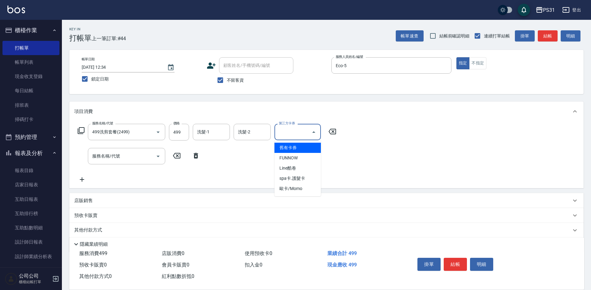
click at [301, 145] on span "舊有卡券" at bounding box center [298, 148] width 46 height 10
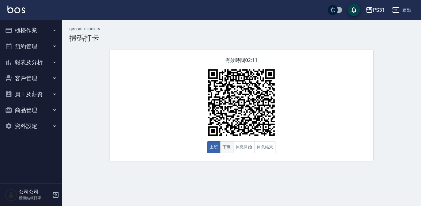
click at [229, 147] on button "下班" at bounding box center [226, 147] width 13 height 12
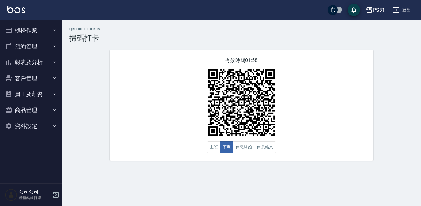
type button "CLOCKOUT"
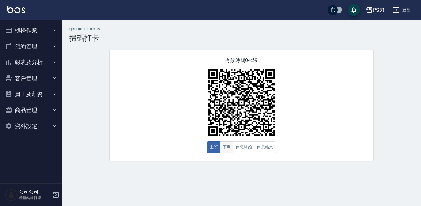
click at [224, 145] on button "下班" at bounding box center [226, 147] width 13 height 12
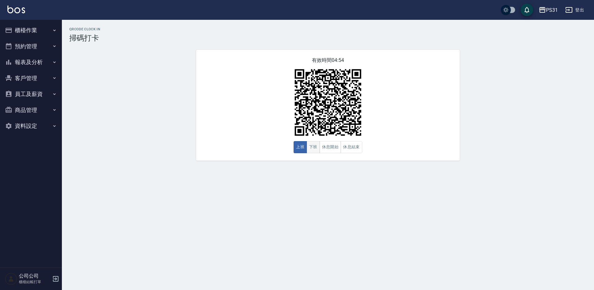
click at [318, 145] on button "下班" at bounding box center [313, 147] width 13 height 12
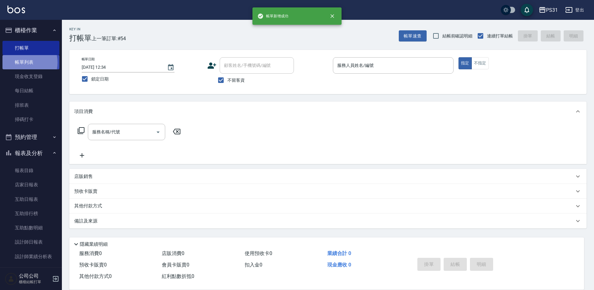
click at [20, 63] on link "帳單列表" at bounding box center [30, 62] width 57 height 14
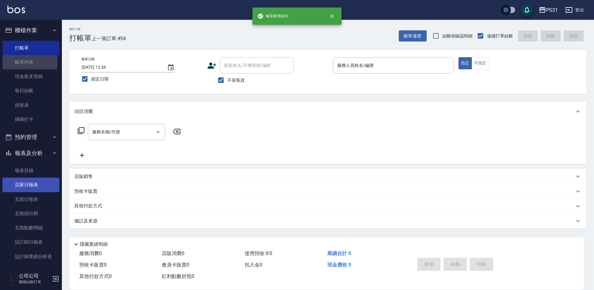
click at [33, 181] on link "店家日報表" at bounding box center [30, 185] width 57 height 14
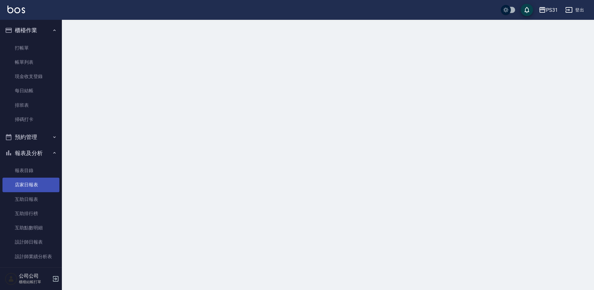
click at [33, 183] on link "店家日報表" at bounding box center [30, 185] width 57 height 14
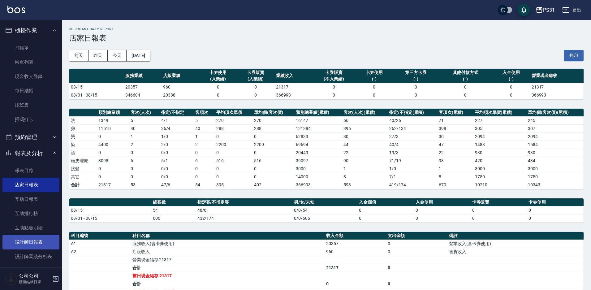
click at [41, 241] on link "設計師日報表" at bounding box center [30, 242] width 57 height 14
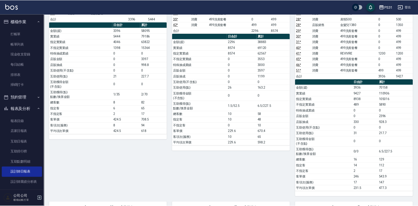
scroll to position [124, 0]
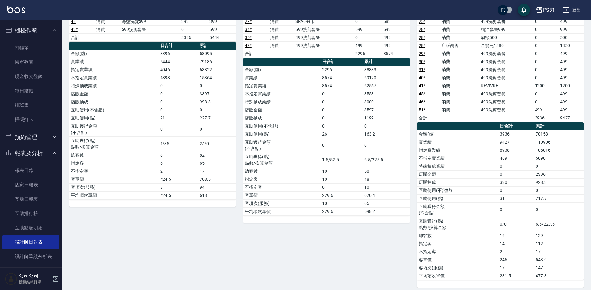
drag, startPoint x: 175, startPoint y: 133, endPoint x: 178, endPoint y: 128, distance: 6.5
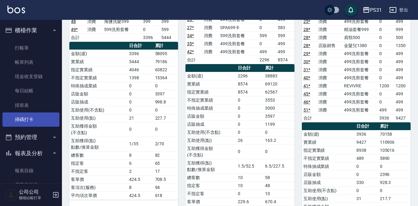
click at [24, 122] on link "掃碼打卡" at bounding box center [30, 119] width 57 height 14
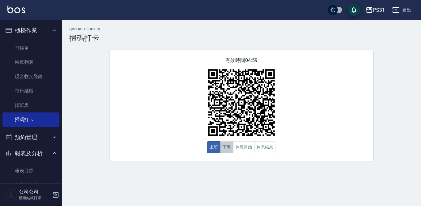
click at [223, 148] on button "下班" at bounding box center [226, 147] width 13 height 12
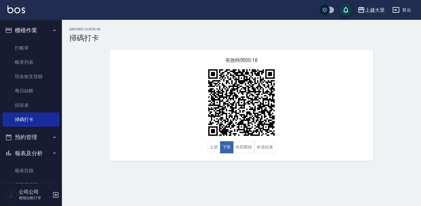
click at [303, 38] on h3 "掃碼打卡" at bounding box center [241, 38] width 344 height 9
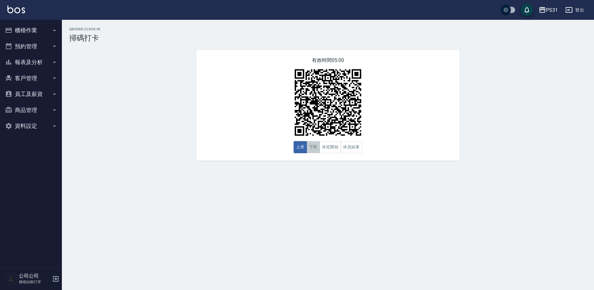
click at [316, 150] on button "下班" at bounding box center [313, 147] width 13 height 12
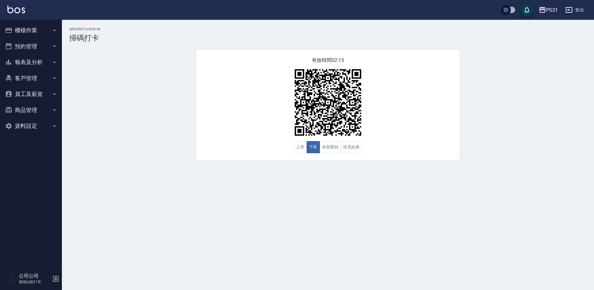
click at [570, 9] on icon "button" at bounding box center [569, 9] width 7 height 7
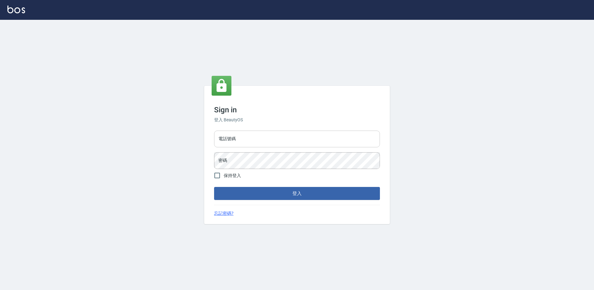
click at [282, 137] on input "電話號碼" at bounding box center [297, 139] width 166 height 17
drag, startPoint x: 276, startPoint y: 139, endPoint x: 274, endPoint y: 143, distance: 4.3
click at [274, 143] on input "0424861159" at bounding box center [297, 139] width 166 height 17
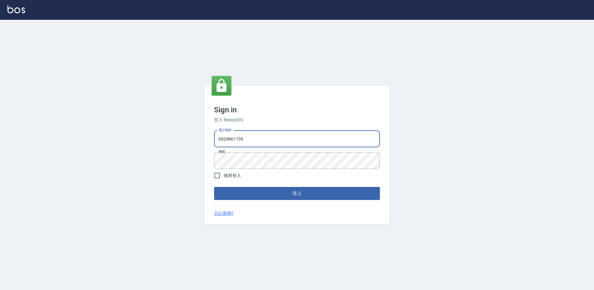
click at [274, 143] on input "0424861159" at bounding box center [297, 139] width 166 height 17
type input "0975556104"
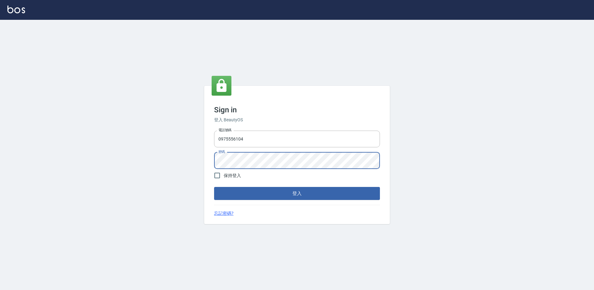
click at [214, 187] on button "登入" at bounding box center [297, 193] width 166 height 13
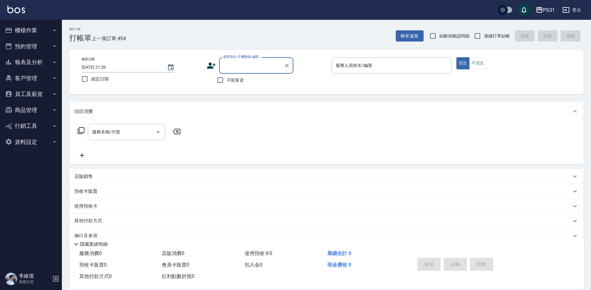
click at [25, 31] on button "櫃檯作業" at bounding box center [30, 30] width 57 height 16
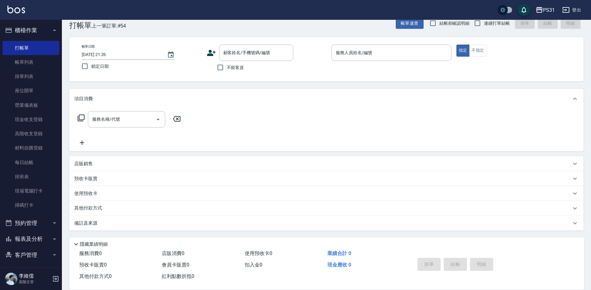
scroll to position [67, 0]
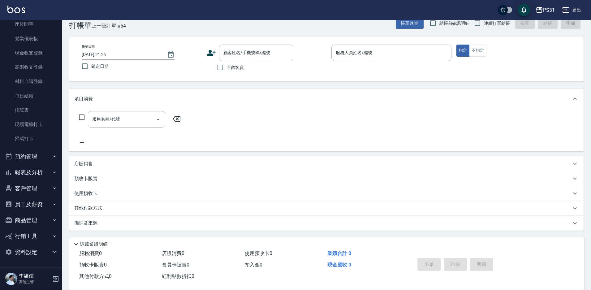
click at [31, 203] on button "員工及薪資" at bounding box center [30, 204] width 57 height 16
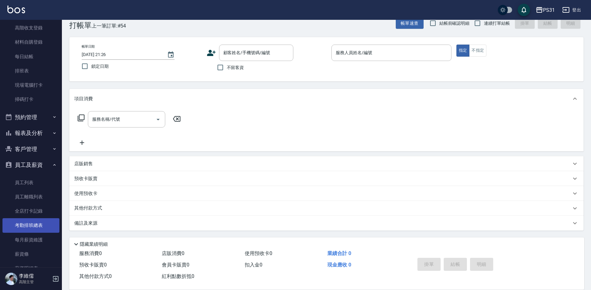
scroll to position [159, 0]
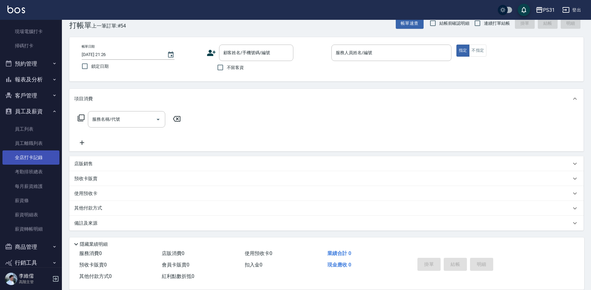
click at [40, 162] on link "全店打卡記錄" at bounding box center [30, 157] width 57 height 14
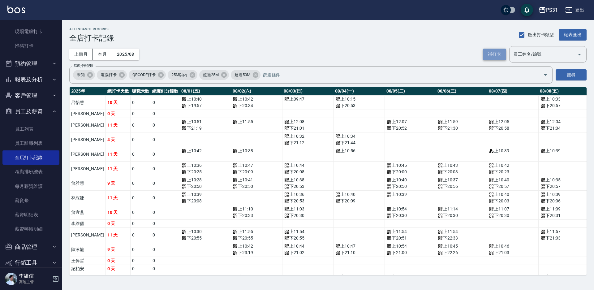
click at [488, 51] on button "補打卡" at bounding box center [494, 54] width 23 height 11
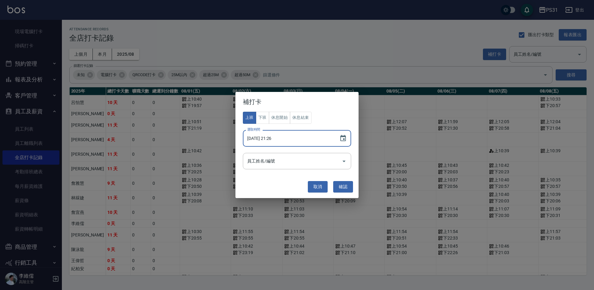
click at [298, 138] on input "2025/08/15 21:26" at bounding box center [288, 138] width 90 height 17
click at [343, 140] on icon "Choose date, selected date is 2025-08-15" at bounding box center [343, 138] width 7 height 7
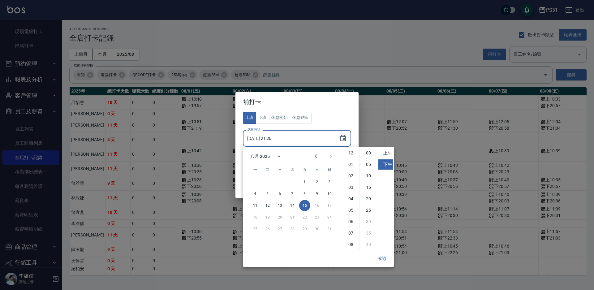
scroll to position [35, 0]
click at [387, 153] on li "上午" at bounding box center [386, 153] width 15 height 10
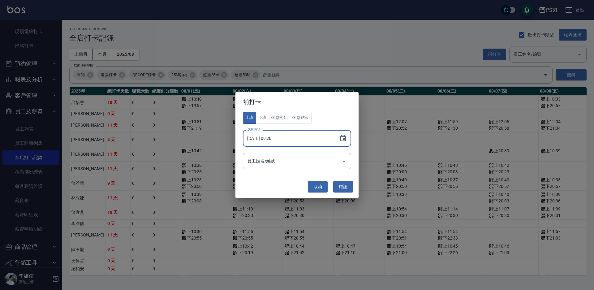
click at [292, 140] on input "2025/08/15 09:26" at bounding box center [288, 138] width 90 height 17
click at [343, 136] on icon "Choose date, selected date is 2025-08-15" at bounding box center [344, 138] width 6 height 6
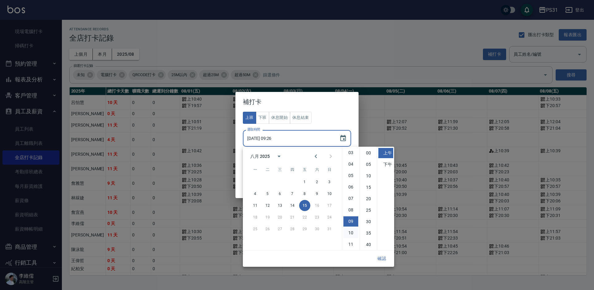
click at [352, 231] on li "10" at bounding box center [351, 233] width 15 height 10
click at [365, 235] on li "50" at bounding box center [368, 237] width 15 height 10
type input "2025/08/15 10:50"
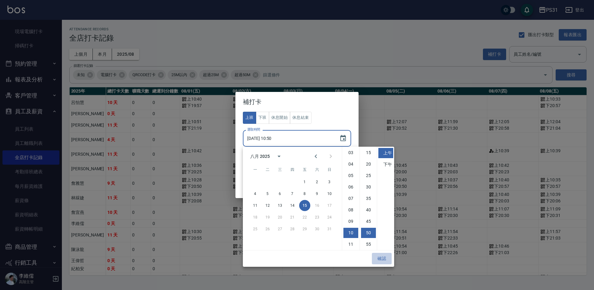
click at [386, 258] on button "確認" at bounding box center [382, 258] width 20 height 11
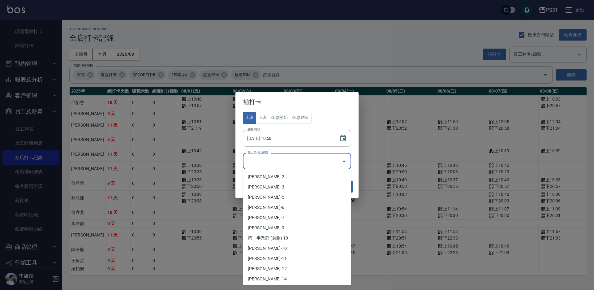
click at [295, 158] on input "員工姓名/編號" at bounding box center [292, 161] width 93 height 11
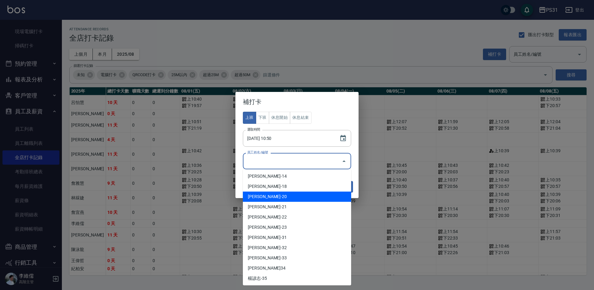
click at [263, 195] on li "陳泳龍-20" at bounding box center [297, 197] width 108 height 10
type input "陳泳龍"
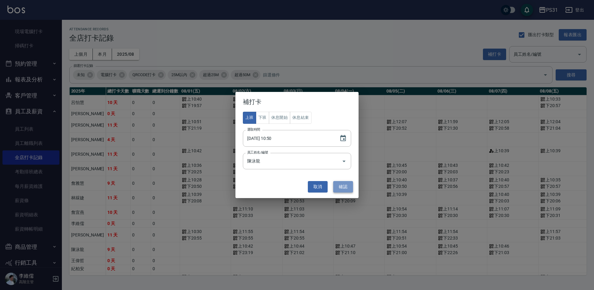
click at [347, 188] on button "確認" at bounding box center [343, 186] width 20 height 11
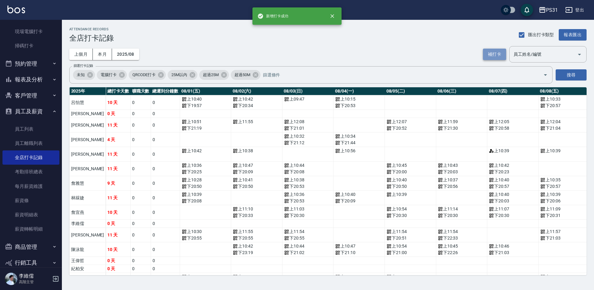
click at [490, 52] on button "補打卡" at bounding box center [494, 54] width 23 height 11
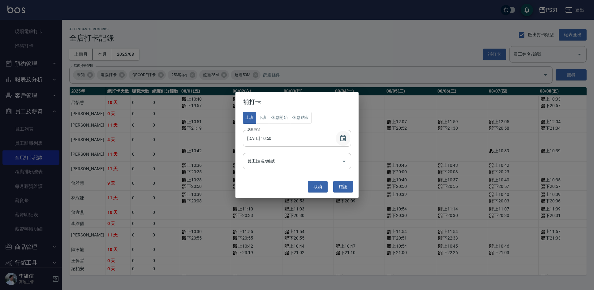
click at [345, 137] on icon "Choose date, selected date is 2025-08-15" at bounding box center [344, 138] width 6 height 6
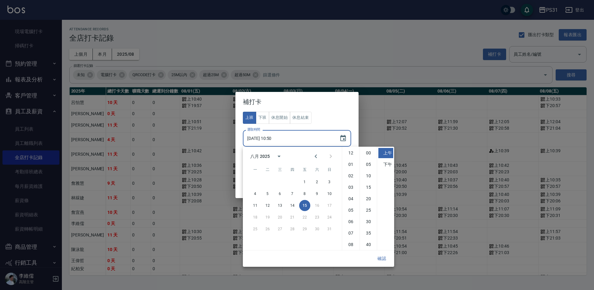
scroll to position [35, 0]
click at [368, 245] on li "55" at bounding box center [368, 244] width 15 height 10
type input "2025/08/15 10:55"
click at [383, 258] on button "確認" at bounding box center [382, 258] width 20 height 11
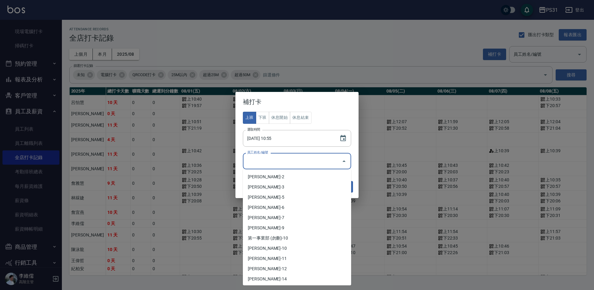
click at [276, 161] on input "員工姓名/編號" at bounding box center [292, 161] width 93 height 11
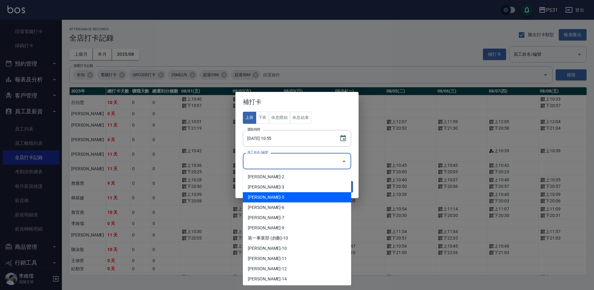
click at [272, 202] on li "廖恬翌-5" at bounding box center [297, 197] width 108 height 10
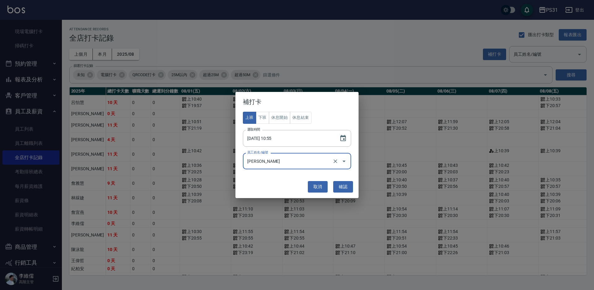
type input "廖恬翌"
click at [345, 188] on button "確認" at bounding box center [343, 186] width 20 height 11
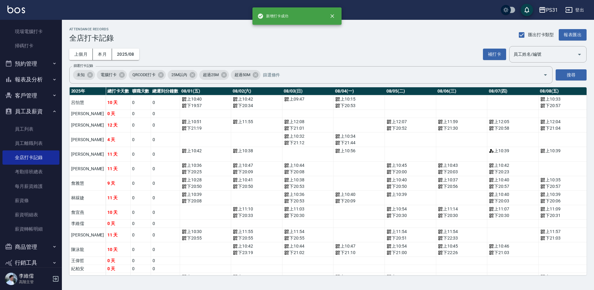
click at [549, 14] on div "PS31" at bounding box center [552, 10] width 12 height 8
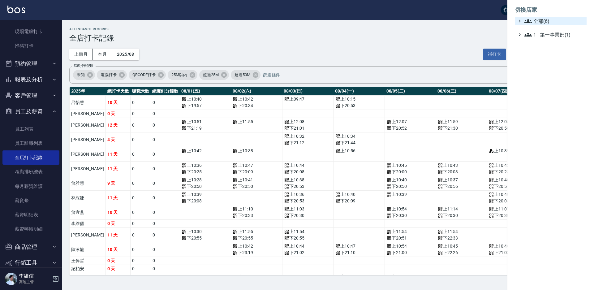
click at [539, 20] on span "全部(6)" at bounding box center [555, 20] width 60 height 7
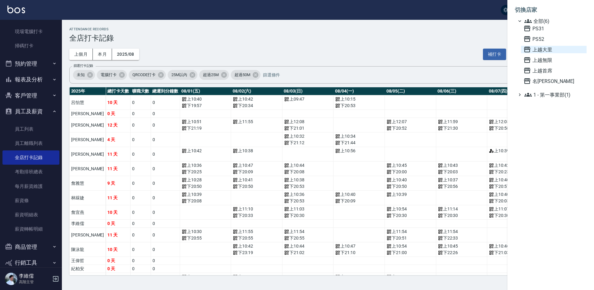
click at [538, 50] on span "上越大里" at bounding box center [554, 49] width 61 height 7
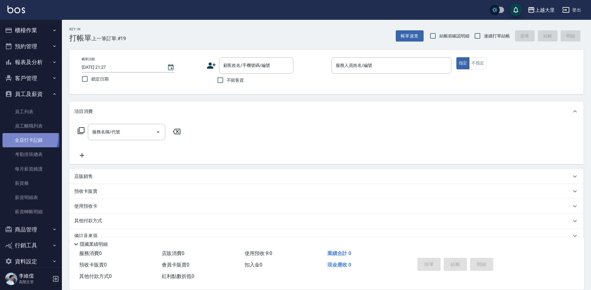
click at [20, 136] on link "全店打卡記錄" at bounding box center [30, 140] width 57 height 14
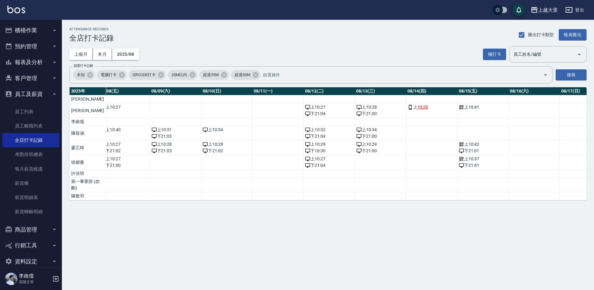
scroll to position [0, 436]
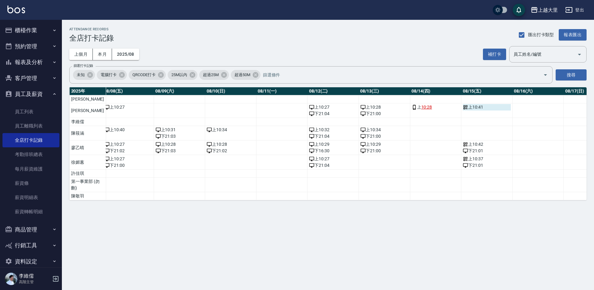
click at [463, 105] on div "上 10:41" at bounding box center [487, 107] width 48 height 7
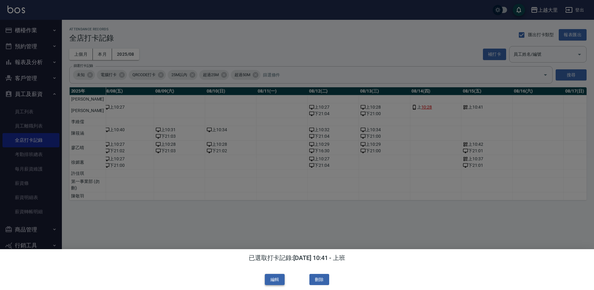
click at [274, 279] on button "編輯" at bounding box center [275, 279] width 20 height 11
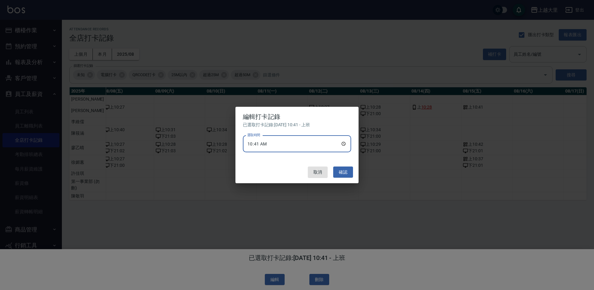
click at [284, 141] on input "10:41" at bounding box center [297, 144] width 108 height 17
click at [282, 144] on input "10:41" at bounding box center [297, 144] width 108 height 17
click at [264, 145] on input "10:41" at bounding box center [297, 144] width 108 height 17
click at [267, 144] on input "10:41" at bounding box center [297, 144] width 108 height 17
type input "10:40"
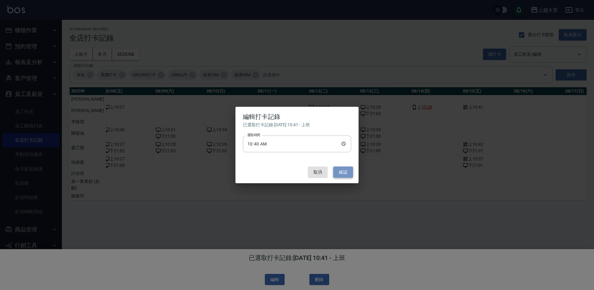
click at [345, 171] on button "確認" at bounding box center [343, 172] width 20 height 11
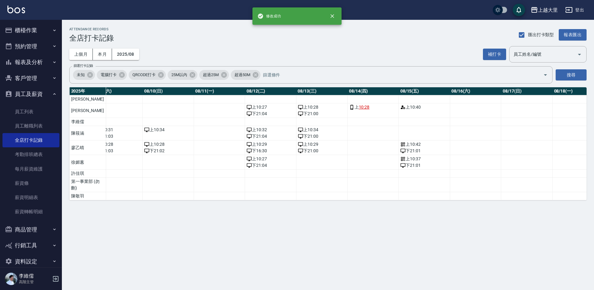
scroll to position [0, 479]
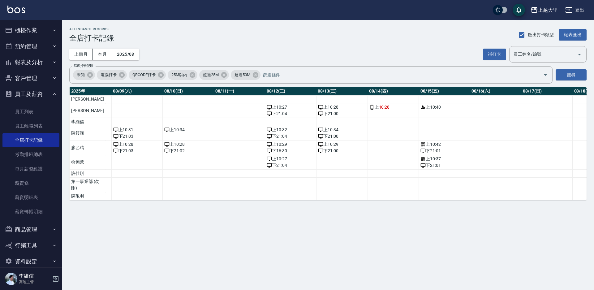
click at [419, 134] on td "a dense table" at bounding box center [444, 133] width 51 height 15
click at [492, 54] on button "補打卡" at bounding box center [494, 54] width 23 height 11
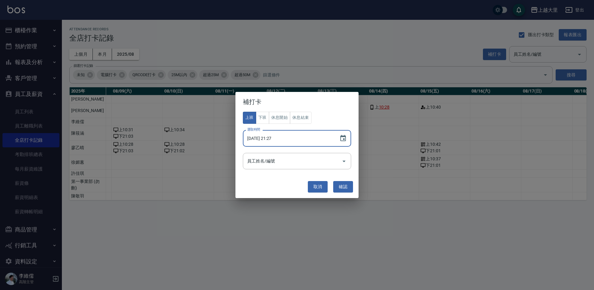
click at [295, 138] on input "[DATE] 21:27" at bounding box center [288, 138] width 90 height 17
click at [275, 138] on input "[DATE] 21:27" at bounding box center [288, 138] width 90 height 17
type input "[DATE] 10:55"
click at [310, 164] on input "員工姓名/編號" at bounding box center [292, 161] width 93 height 11
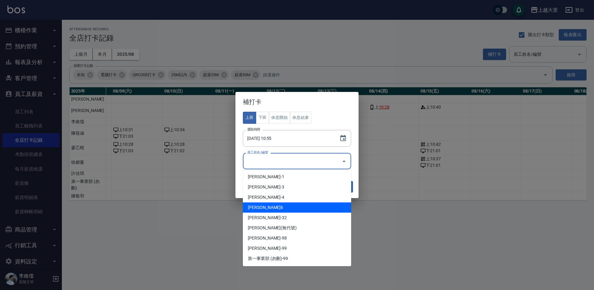
click at [268, 204] on li "[PERSON_NAME]6" at bounding box center [297, 207] width 108 height 10
type input "陳筱涵"
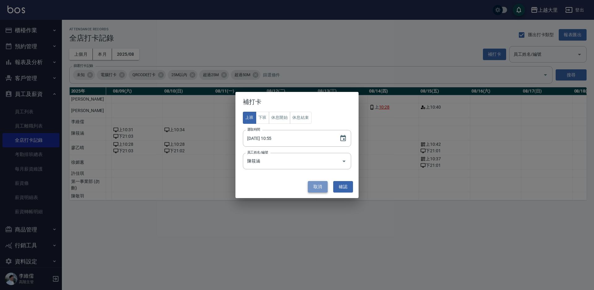
click at [316, 189] on button "取消" at bounding box center [318, 186] width 20 height 11
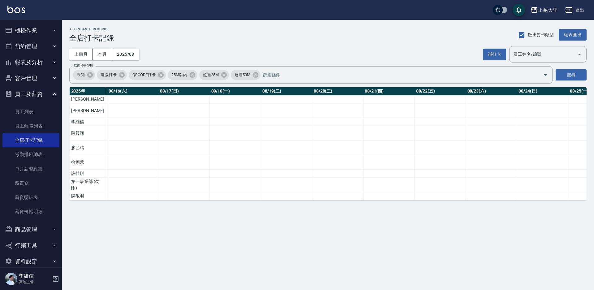
scroll to position [0, 512]
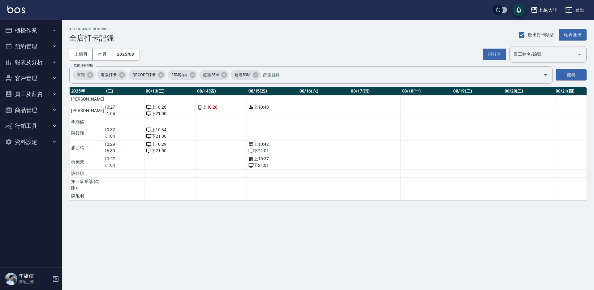
scroll to position [0, 636]
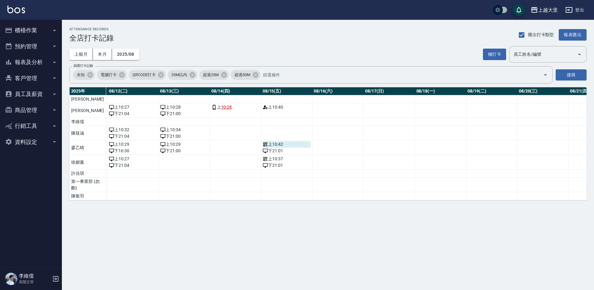
click at [263, 143] on div "上 10:42" at bounding box center [287, 144] width 48 height 7
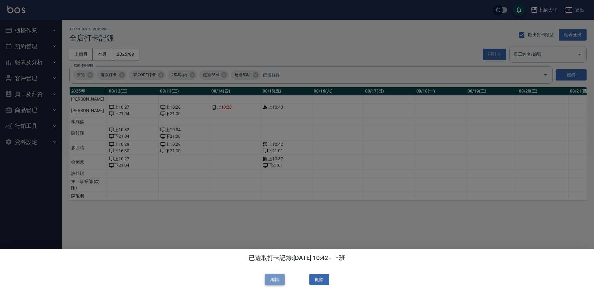
click at [269, 277] on button "編輯" at bounding box center [275, 279] width 20 height 11
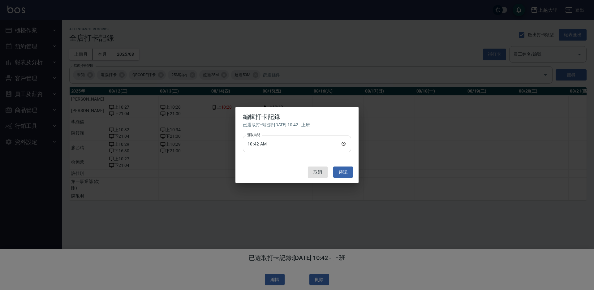
click at [266, 143] on input "10:42" at bounding box center [297, 144] width 108 height 17
type input "10:40"
click at [342, 170] on button "確認" at bounding box center [343, 172] width 20 height 11
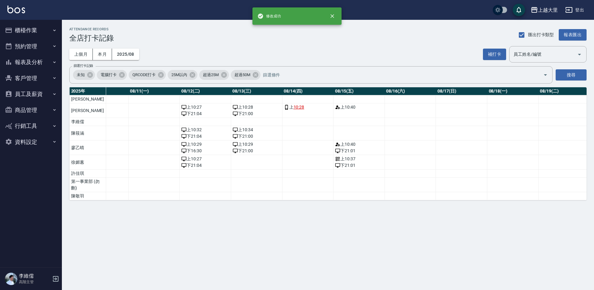
scroll to position [0, 564]
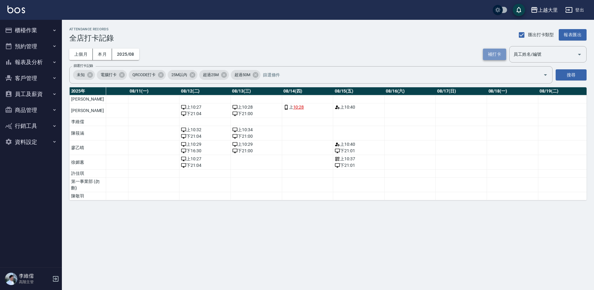
click at [493, 54] on button "補打卡" at bounding box center [494, 54] width 23 height 11
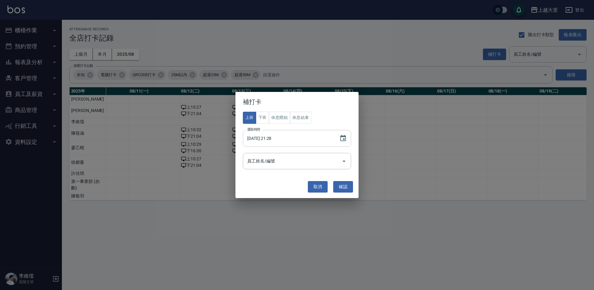
click at [273, 139] on input "[DATE] 21:28" at bounding box center [288, 138] width 90 height 17
type input "[DATE] 10:40"
click at [282, 163] on input "員工姓名/編號" at bounding box center [292, 161] width 93 height 11
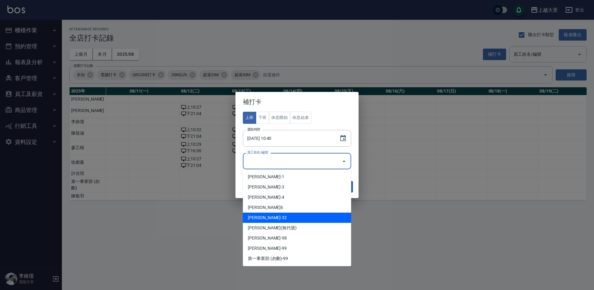
click at [265, 218] on li "[PERSON_NAME]-32" at bounding box center [297, 218] width 108 height 10
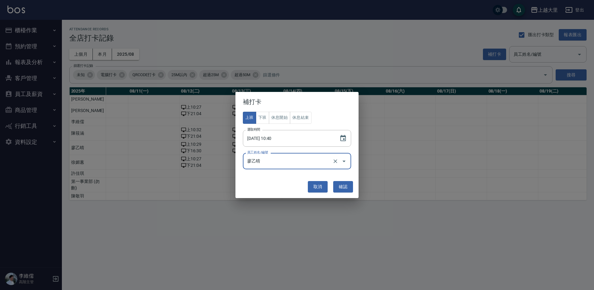
type input "廖乙晴"
drag, startPoint x: 313, startPoint y: 186, endPoint x: 316, endPoint y: 165, distance: 21.3
click at [316, 165] on div "補打卡 上班 下班 休息開始 休息結束 選取時間 [DATE] 10:40 選取時間 員工姓名/編號 [PERSON_NAME]姓名/編號 取消 確認" at bounding box center [297, 145] width 123 height 106
click at [342, 187] on button "確認" at bounding box center [343, 186] width 20 height 11
click at [341, 184] on button "確認" at bounding box center [343, 186] width 20 height 11
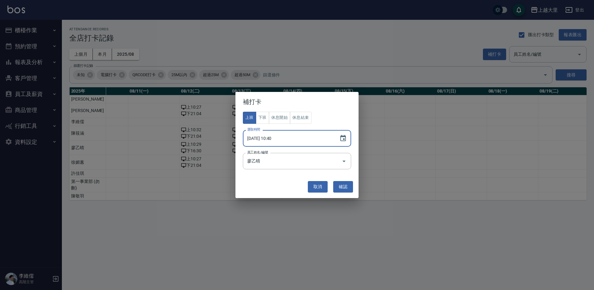
click at [286, 140] on input "[DATE] 10:40" at bounding box center [288, 138] width 90 height 17
click at [283, 138] on input "[DATE] 10:40" at bounding box center [288, 138] width 90 height 17
click at [280, 138] on input "[DATE] 10:40" at bounding box center [288, 138] width 90 height 17
click at [336, 185] on button "確認" at bounding box center [343, 186] width 20 height 11
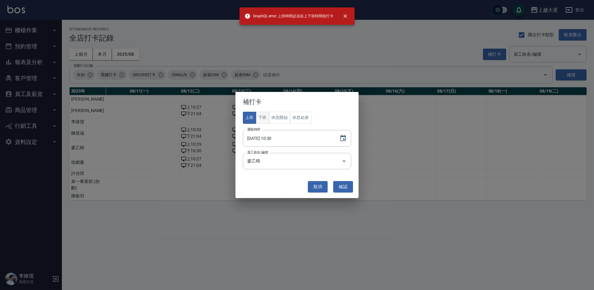
click at [262, 119] on button "下班" at bounding box center [262, 118] width 13 height 12
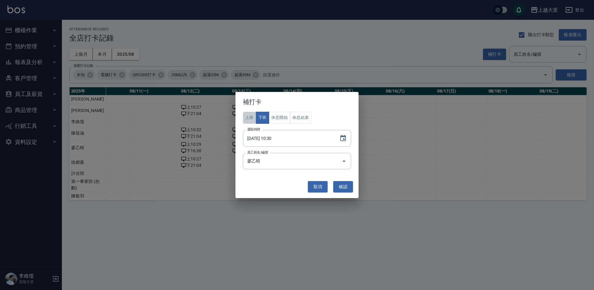
click at [248, 119] on button "上班" at bounding box center [249, 118] width 13 height 12
click at [266, 138] on input "[DATE] 10:30" at bounding box center [288, 138] width 90 height 17
type input "[DATE] 10:30"
click at [346, 187] on button "確認" at bounding box center [343, 186] width 20 height 11
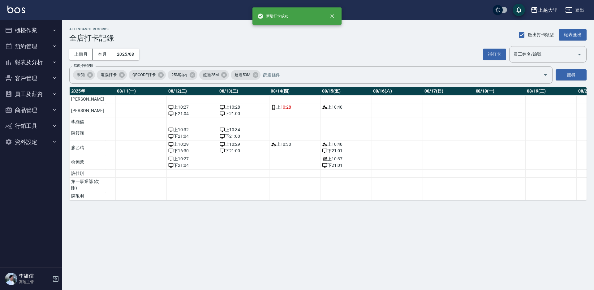
scroll to position [0, 575]
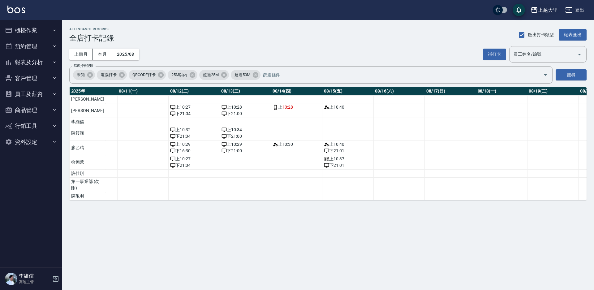
click at [542, 11] on div "上越大里" at bounding box center [548, 10] width 20 height 8
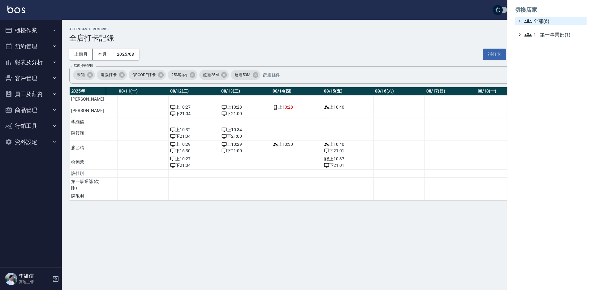
click at [531, 20] on icon at bounding box center [528, 20] width 7 height 7
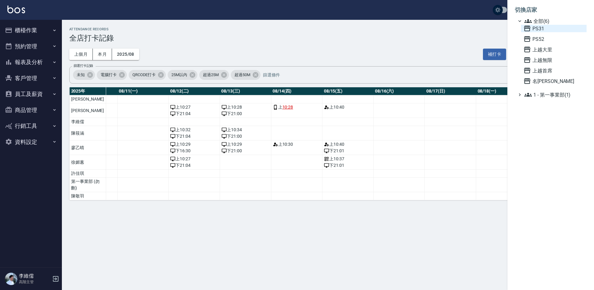
click at [534, 31] on span "PS31" at bounding box center [554, 28] width 61 height 7
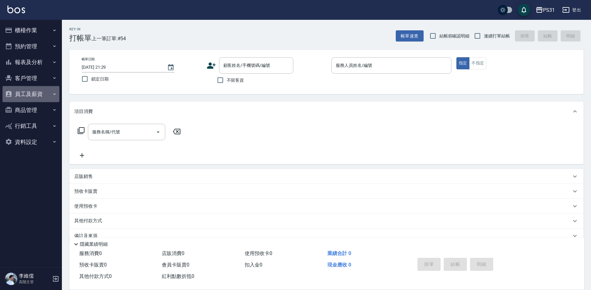
click at [30, 96] on button "員工及薪資" at bounding box center [30, 94] width 57 height 16
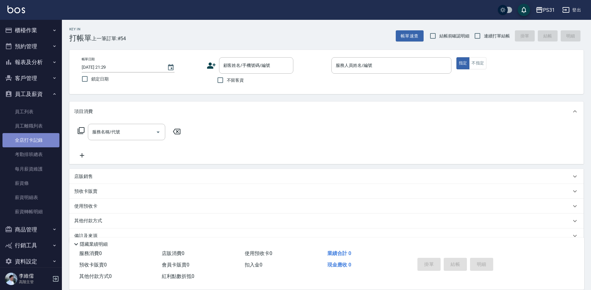
click at [39, 138] on link "全店打卡記錄" at bounding box center [30, 140] width 57 height 14
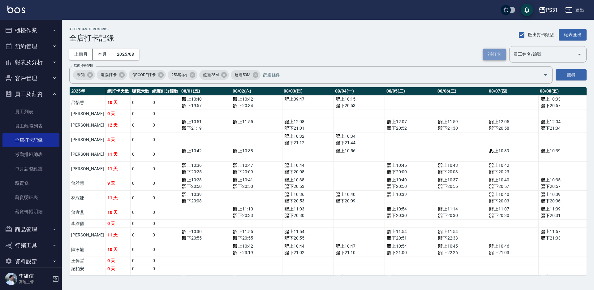
click at [493, 51] on button "補打卡" at bounding box center [494, 54] width 23 height 11
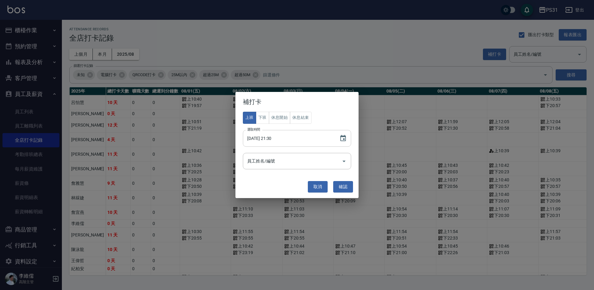
click at [272, 140] on input "2025/08/15 21:30" at bounding box center [288, 138] width 90 height 17
click at [279, 137] on input "2025/08/15 10:30" at bounding box center [288, 138] width 90 height 17
type input "2025/08/15 10:57"
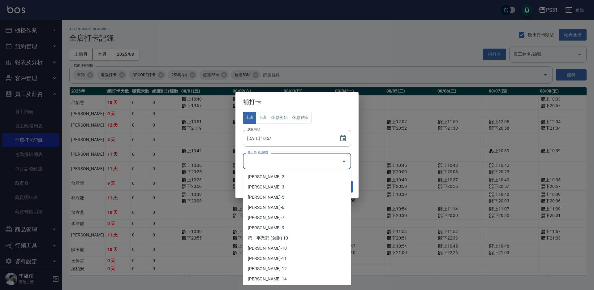
click at [295, 163] on input "員工姓名/編號" at bounding box center [292, 161] width 93 height 11
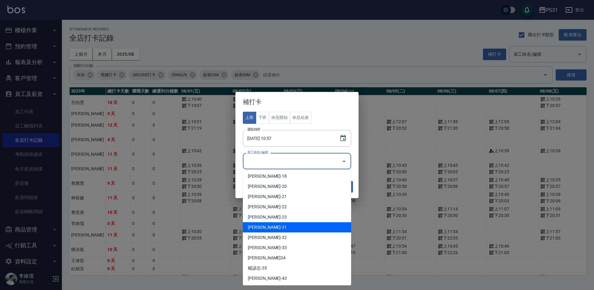
scroll to position [124, 0]
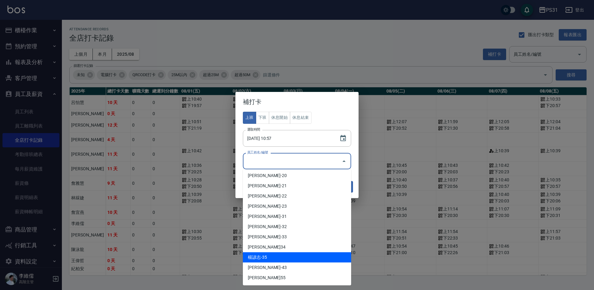
click at [267, 256] on li "楊諺志-35" at bounding box center [297, 257] width 108 height 10
type input "楊諺志"
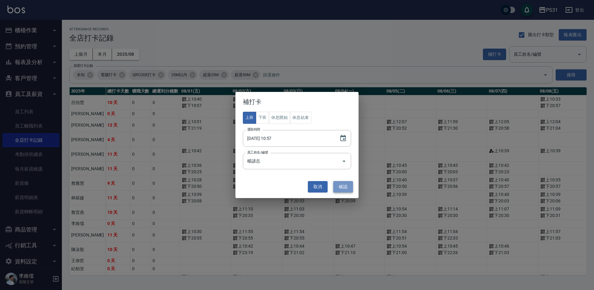
click at [345, 186] on button "確認" at bounding box center [343, 186] width 20 height 11
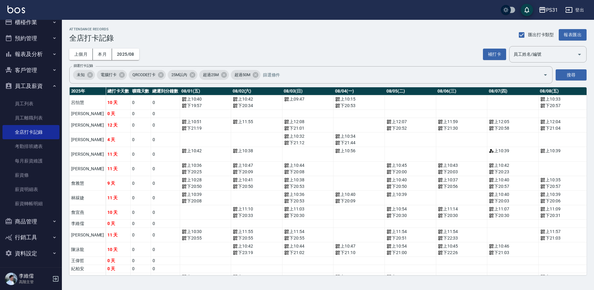
scroll to position [0, 0]
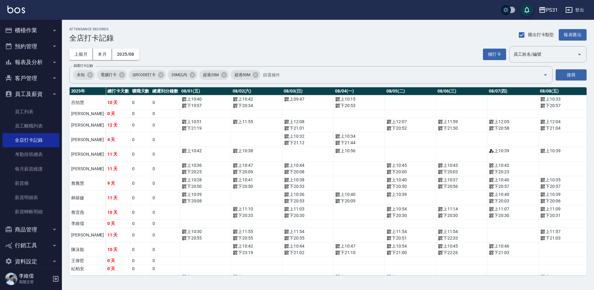
click at [37, 31] on button "櫃檯作業" at bounding box center [30, 30] width 57 height 16
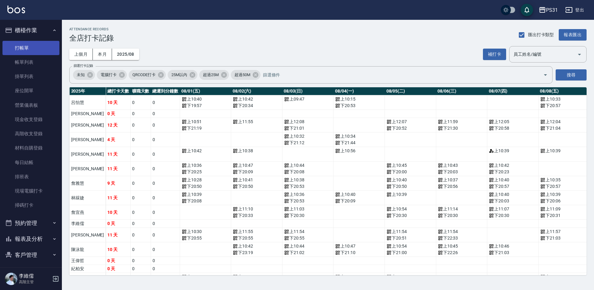
click at [25, 49] on link "打帳單" at bounding box center [30, 48] width 57 height 14
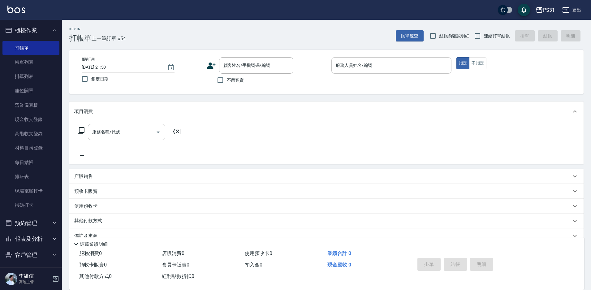
click at [397, 64] on input "服務人員姓名/編號" at bounding box center [391, 65] width 115 height 11
type input "Eco-5"
type button "true"
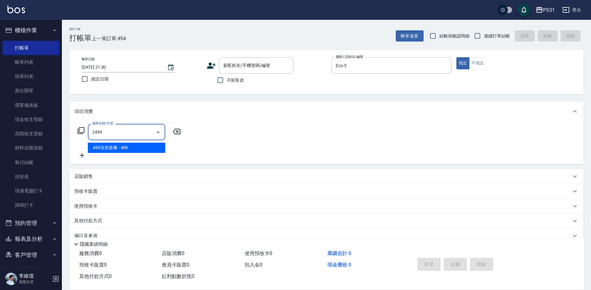
type input "499洗剪套餐(2499)"
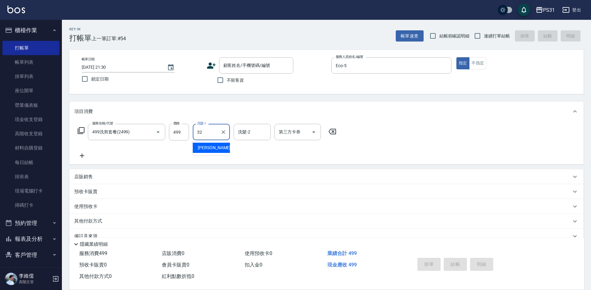
type input "陳聖軒-32"
type input "5"
click at [500, 137] on div "服務名稱/代號 499洗剪套餐(2499) 服務名稱/代號 價格 499 價格 洗髮-1 陳聖軒-32 洗髮-1 洗髮-2 洗髮-2 第三方卡券 第三方卡券" at bounding box center [326, 142] width 514 height 43
click at [475, 35] on input "連續打單結帳" at bounding box center [477, 35] width 13 height 13
checkbox input "true"
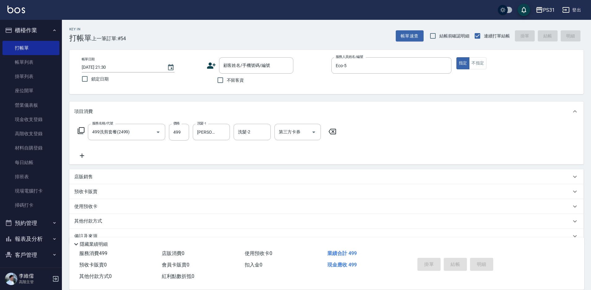
click at [467, 151] on div "服務名稱/代號 499洗剪套餐(2499) 服務名稱/代號 價格 499 價格 洗髮-1 陳聖軒-32 洗髮-1 洗髮-2 洗髮-2 第三方卡券 第三方卡券" at bounding box center [326, 142] width 514 height 43
click at [435, 131] on div "服務名稱/代號 499洗剪套餐(2499) 服務名稱/代號 價格 499 價格 洗髮-1 陳聖軒-32 洗髮-1 洗髮-2 洗髮-2 第三方卡券 第三方卡券" at bounding box center [326, 142] width 514 height 43
click at [219, 81] on input "不留客資" at bounding box center [220, 80] width 13 height 13
checkbox input "true"
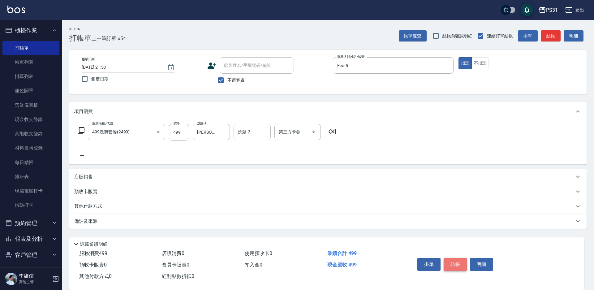
click at [457, 261] on button "結帳" at bounding box center [455, 264] width 23 height 13
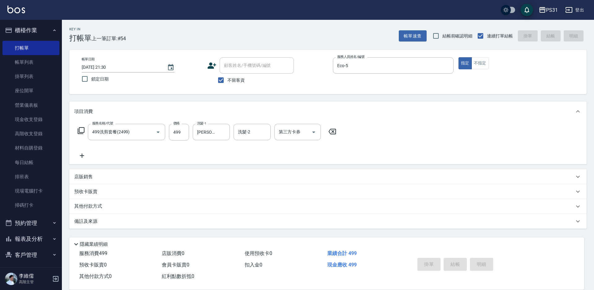
type input "2025/08/15 21:31"
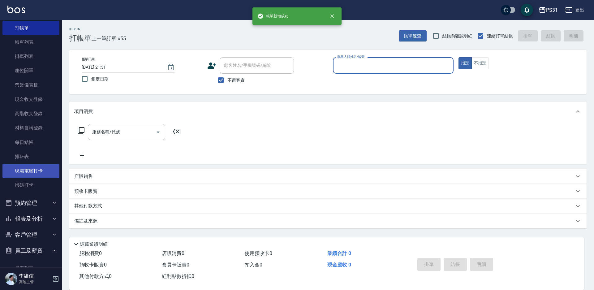
scroll to position [31, 0]
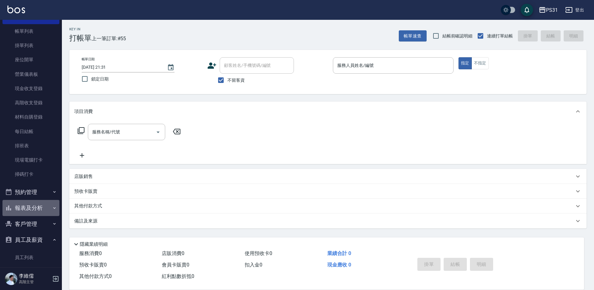
click at [31, 208] on button "報表及分析" at bounding box center [30, 208] width 57 height 16
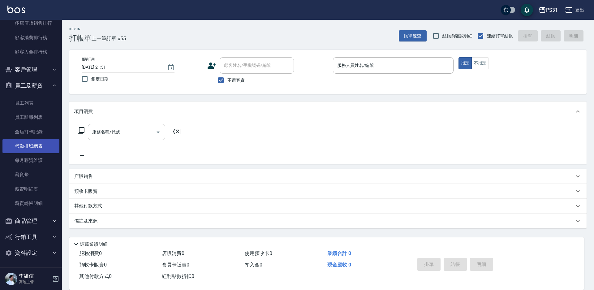
scroll to position [792, 0]
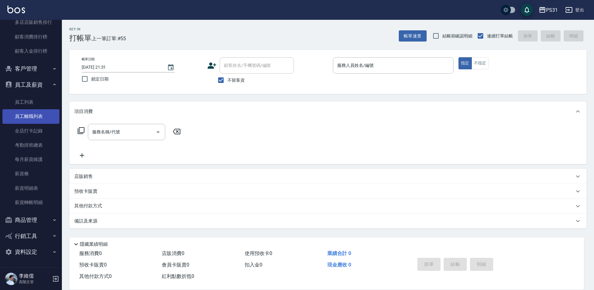
click at [39, 131] on link "全店打卡記錄" at bounding box center [30, 131] width 57 height 14
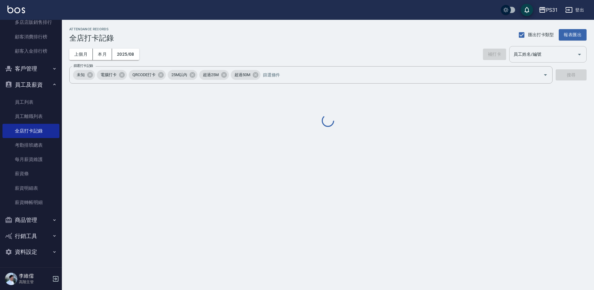
click at [29, 130] on link "全店打卡記錄" at bounding box center [30, 131] width 57 height 14
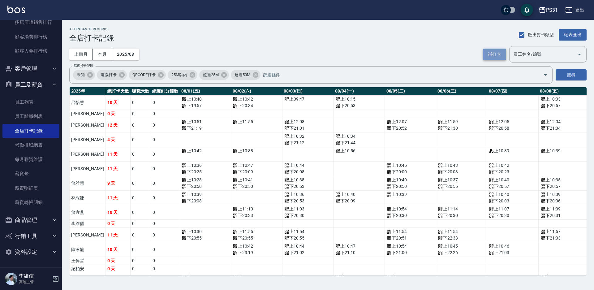
click at [492, 53] on button "補打卡" at bounding box center [494, 54] width 23 height 11
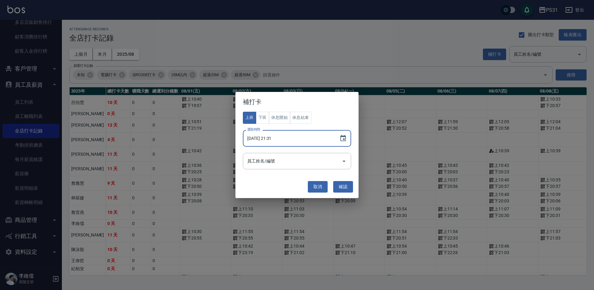
click at [277, 137] on input "2025/08/15 21:31" at bounding box center [288, 138] width 90 height 17
click at [274, 137] on input "2025/08/15 21:31" at bounding box center [288, 138] width 90 height 17
click at [296, 169] on div "員工姓名/編號" at bounding box center [297, 161] width 108 height 16
type input "2025/08/15 11:03"
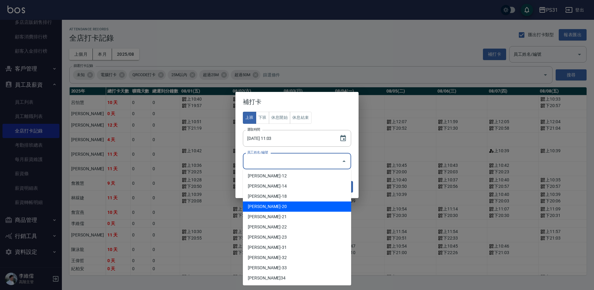
scroll to position [124, 0]
click at [265, 205] on li "黃錦仰-23" at bounding box center [297, 206] width 108 height 10
type input "黃錦仰"
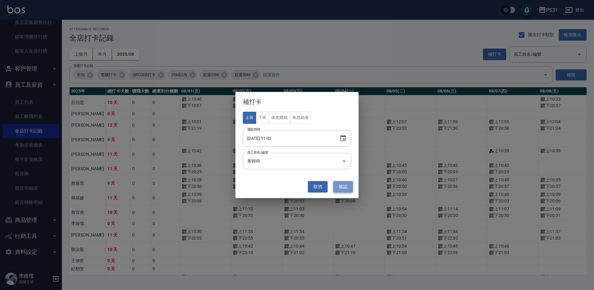
click at [347, 186] on button "確認" at bounding box center [343, 186] width 20 height 11
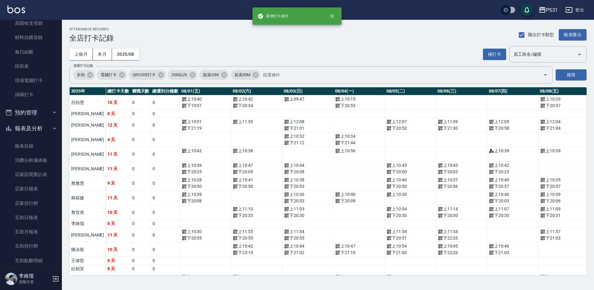
scroll to position [0, 0]
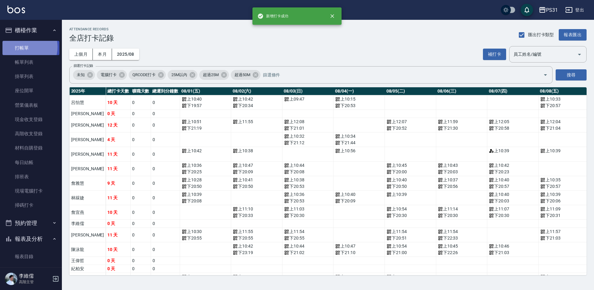
click at [23, 47] on link "打帳單" at bounding box center [30, 48] width 57 height 14
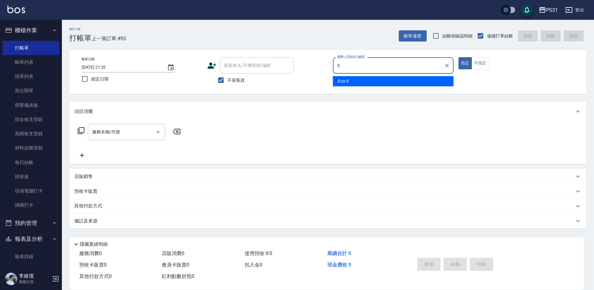
type input "Eco-5"
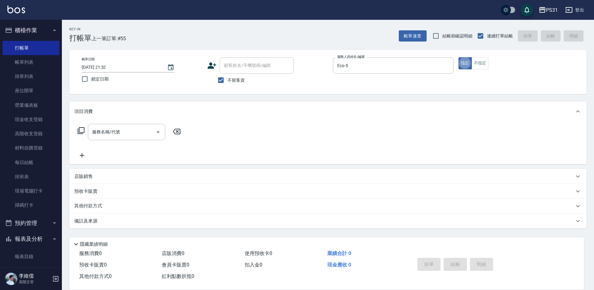
type button "true"
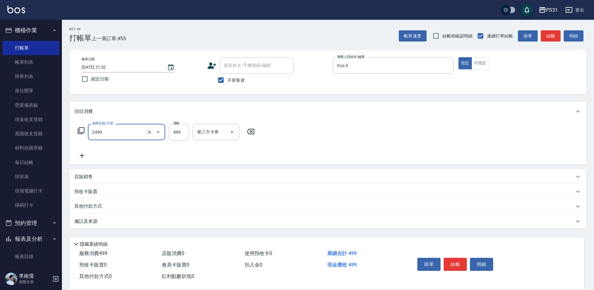
type input "499洗剪套餐(2499)"
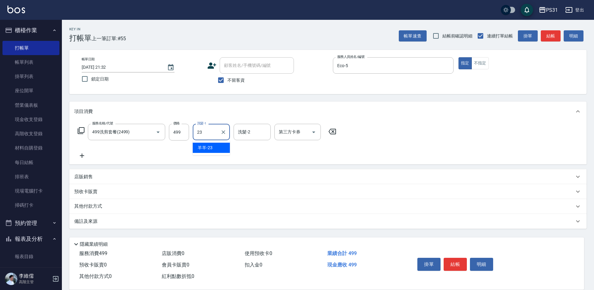
type input "羊羊-23"
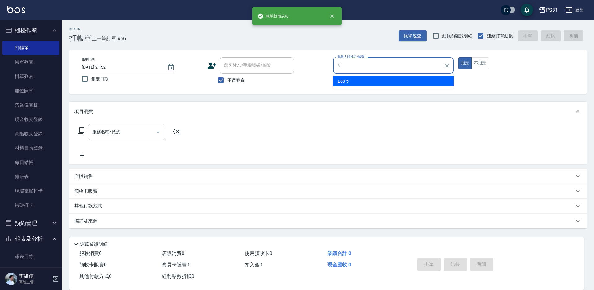
type input "Eco-5"
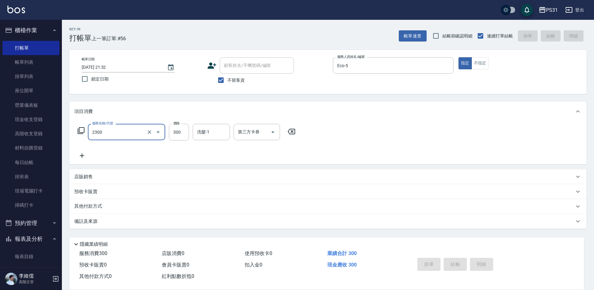
type input "2300"
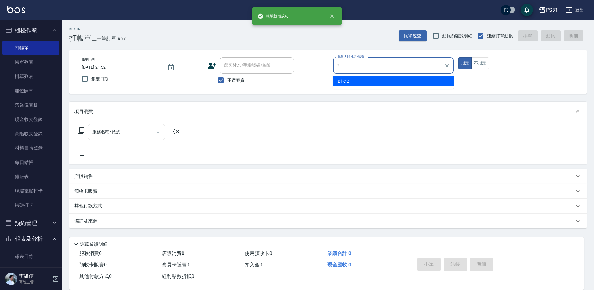
type input "Bille-2"
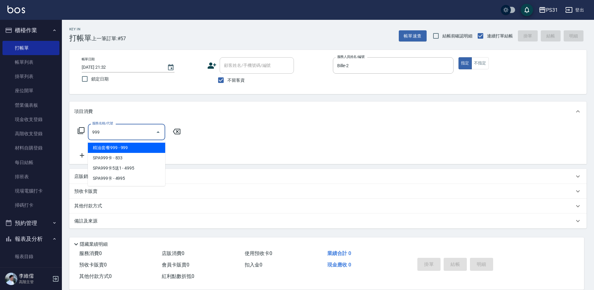
type input "精油套餐999(999)"
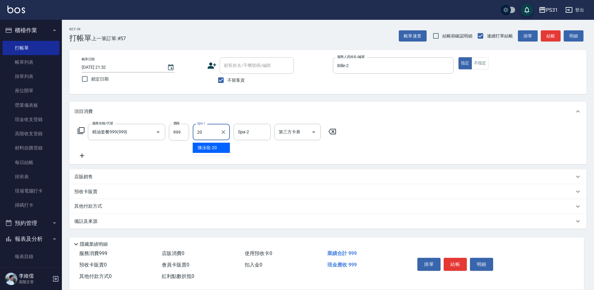
type input "陳泳龍-20"
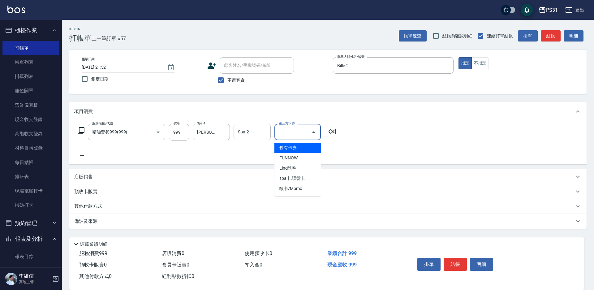
type input "舊有卡券"
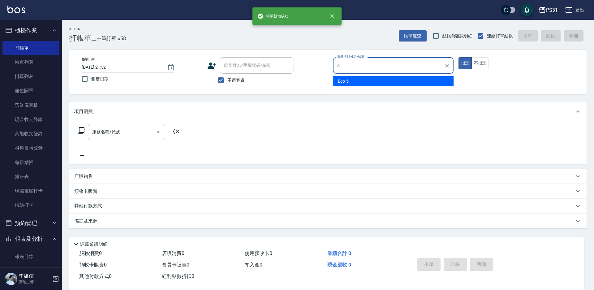
type input "Eco-5"
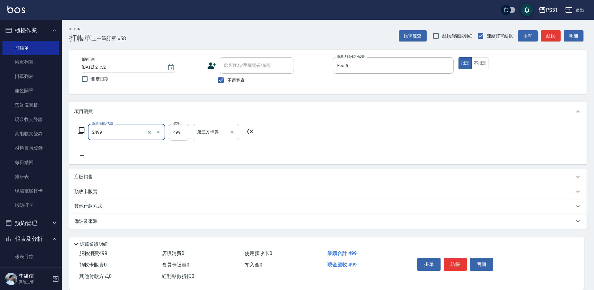
type input "499洗剪套餐(2499)"
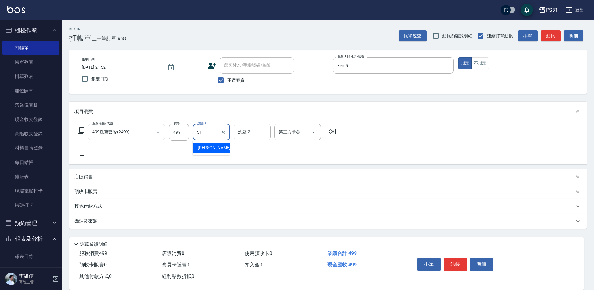
type input "何宜柔-31"
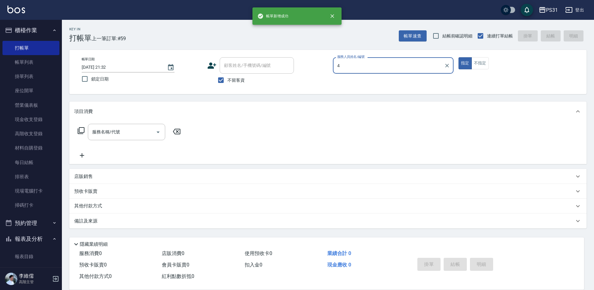
type input "4"
click at [459, 57] on button "指定" at bounding box center [465, 63] width 13 height 12
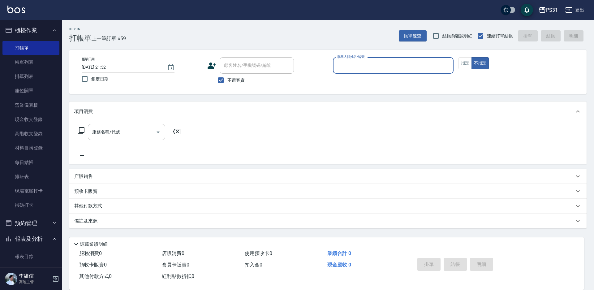
click at [472, 57] on button "不指定" at bounding box center [480, 63] width 17 height 12
type button "false"
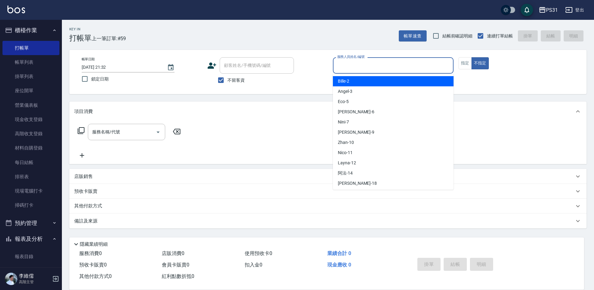
click at [346, 63] on div "服務人員姓名/編號 服務人員姓名/編號" at bounding box center [393, 65] width 121 height 16
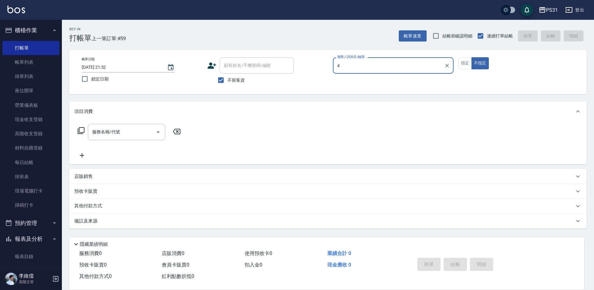
type input "4"
click at [472, 57] on button "不指定" at bounding box center [480, 63] width 17 height 12
click at [353, 64] on div "服務人員姓名/編號 服務人員姓名/編號" at bounding box center [393, 65] width 121 height 16
type input "阿法-14"
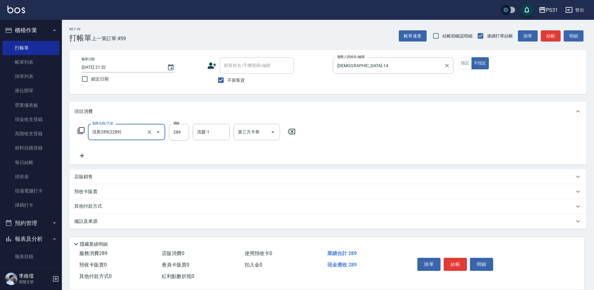
type input "洗剪289(2289)"
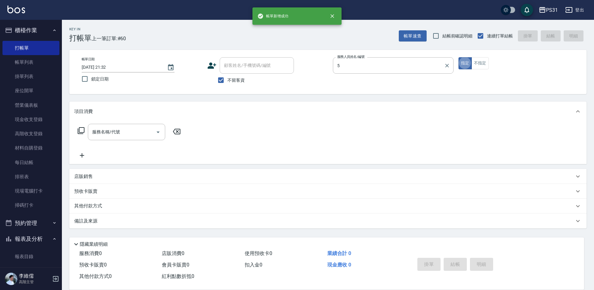
type input "Eco-5"
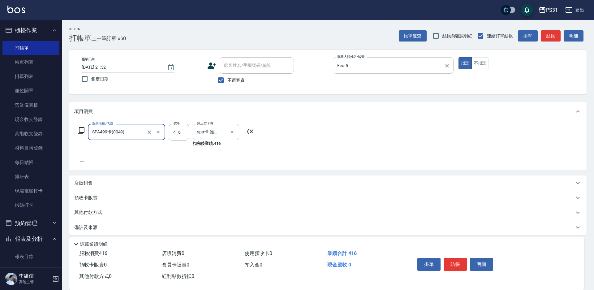
type input "SPA499卡(0049)"
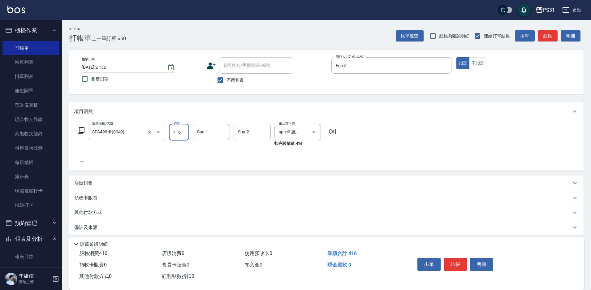
click at [120, 131] on input "SPA499卡(0049)" at bounding box center [118, 132] width 54 height 11
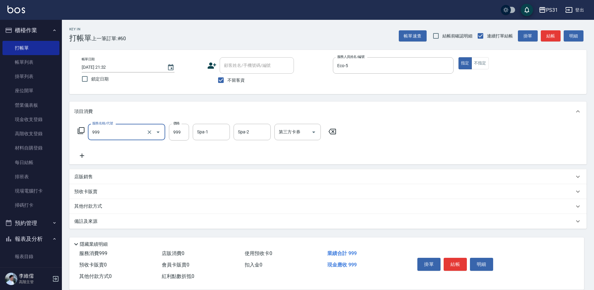
type input "精油套餐999(999)"
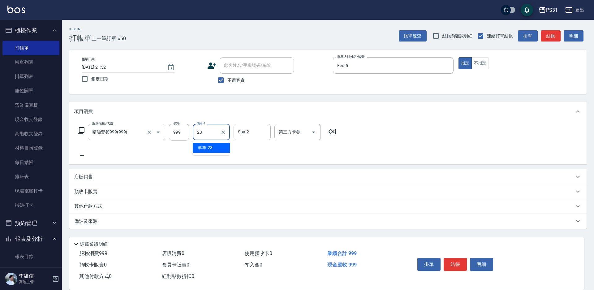
type input "羊羊-23"
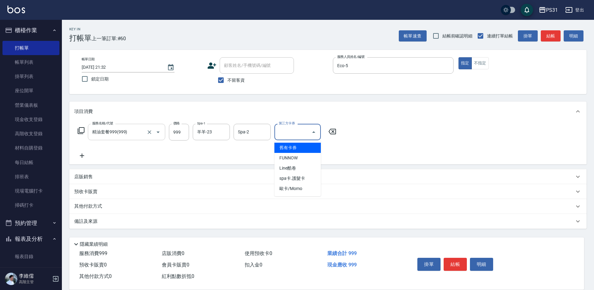
type input "舊有卡券"
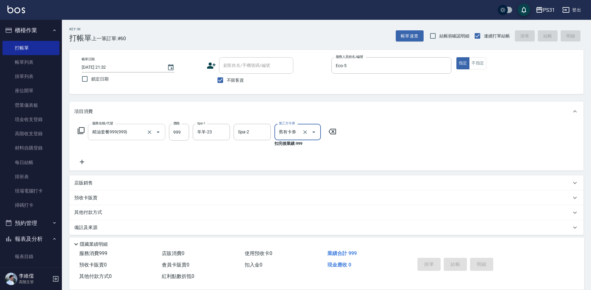
type input "2025/08/15 21:33"
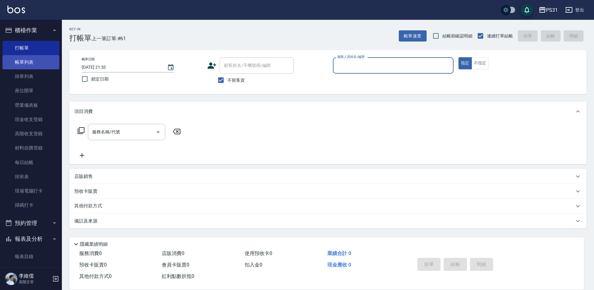
click at [26, 61] on link "帳單列表" at bounding box center [30, 62] width 57 height 14
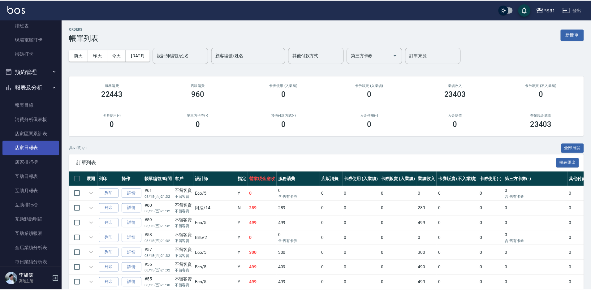
scroll to position [155, 0]
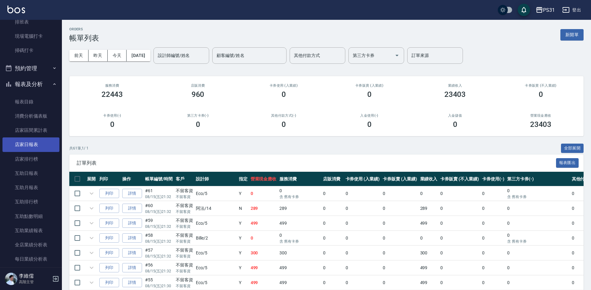
click at [32, 145] on link "店家日報表" at bounding box center [30, 144] width 57 height 14
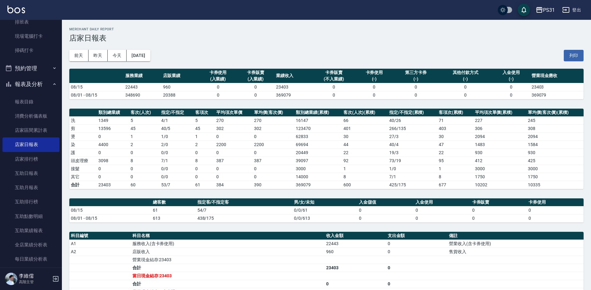
scroll to position [31, 0]
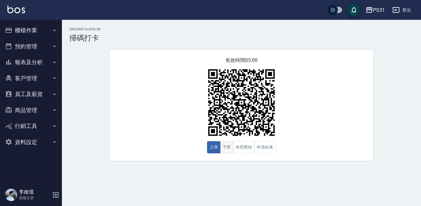
click at [230, 154] on div "有效時間 05:00 上班 下班 休息開始 休息結束" at bounding box center [242, 105] width 264 height 111
click at [228, 148] on button "下班" at bounding box center [226, 147] width 13 height 12
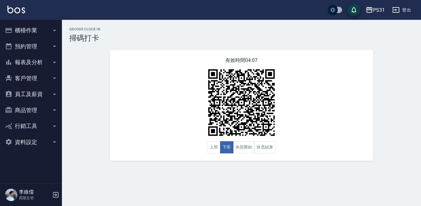
click at [162, 53] on div "有效時間 04:07 上班 下班 休息開始 休息結束" at bounding box center [242, 105] width 264 height 111
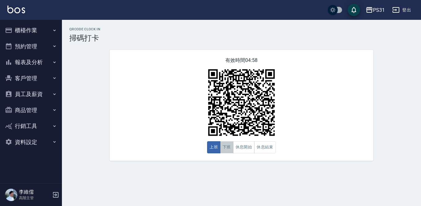
click at [225, 145] on button "下班" at bounding box center [226, 147] width 13 height 12
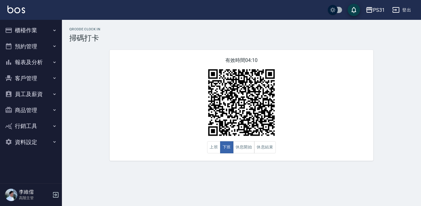
click at [111, 70] on div "有效時間 04:10 上班 下班 休息開始 休息結束" at bounding box center [242, 105] width 264 height 111
click at [332, 33] on div "QRcode Clock In 掃碼打卡" at bounding box center [241, 34] width 344 height 15
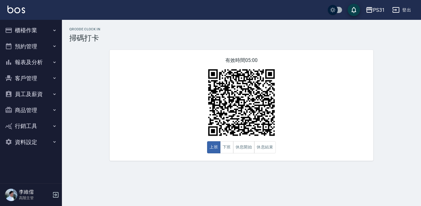
click at [225, 148] on button "下班" at bounding box center [226, 147] width 13 height 12
